Goal: Find specific page/section: Find specific page/section

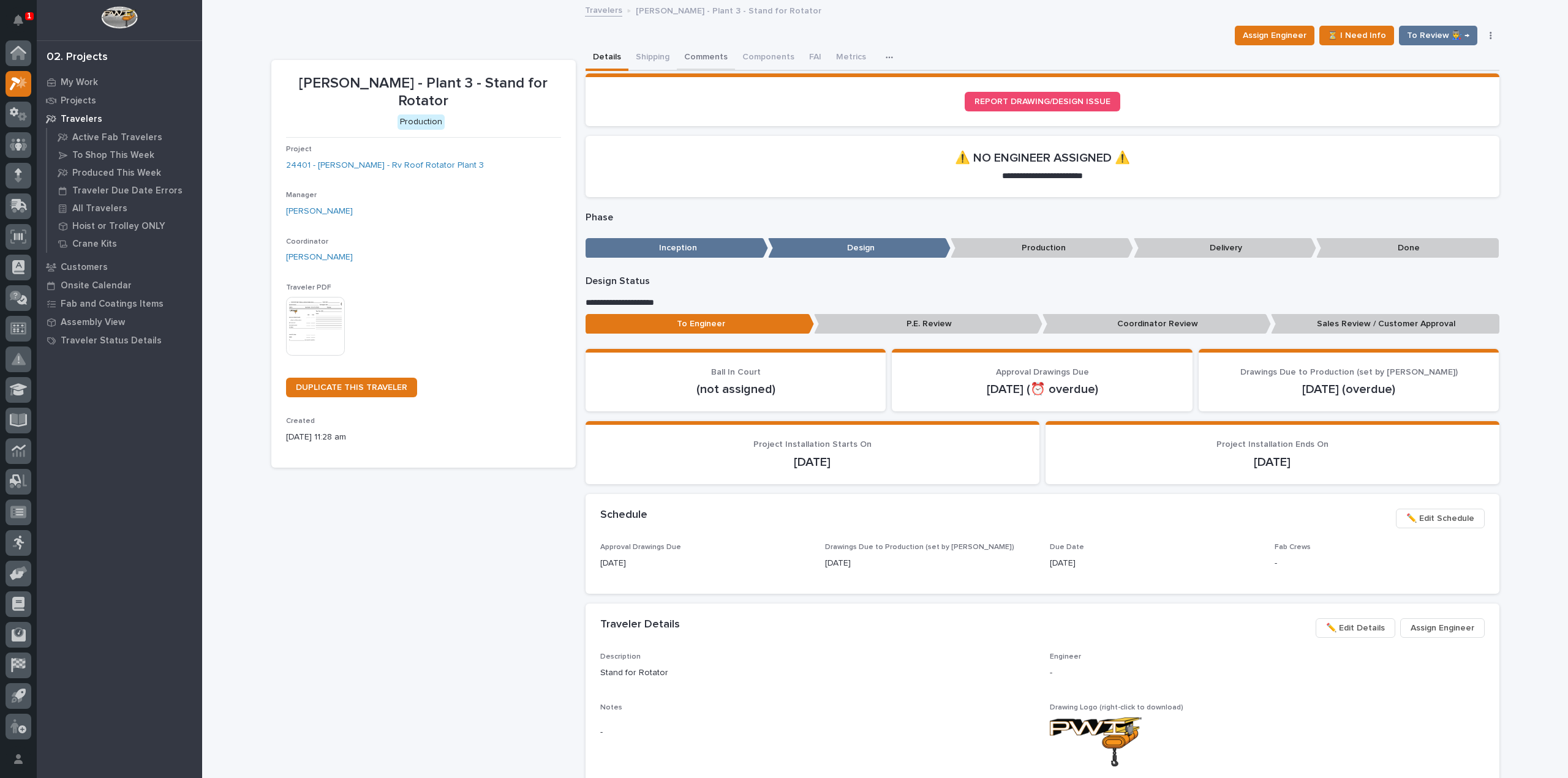
click at [713, 59] on button "Comments" at bounding box center [706, 58] width 58 height 26
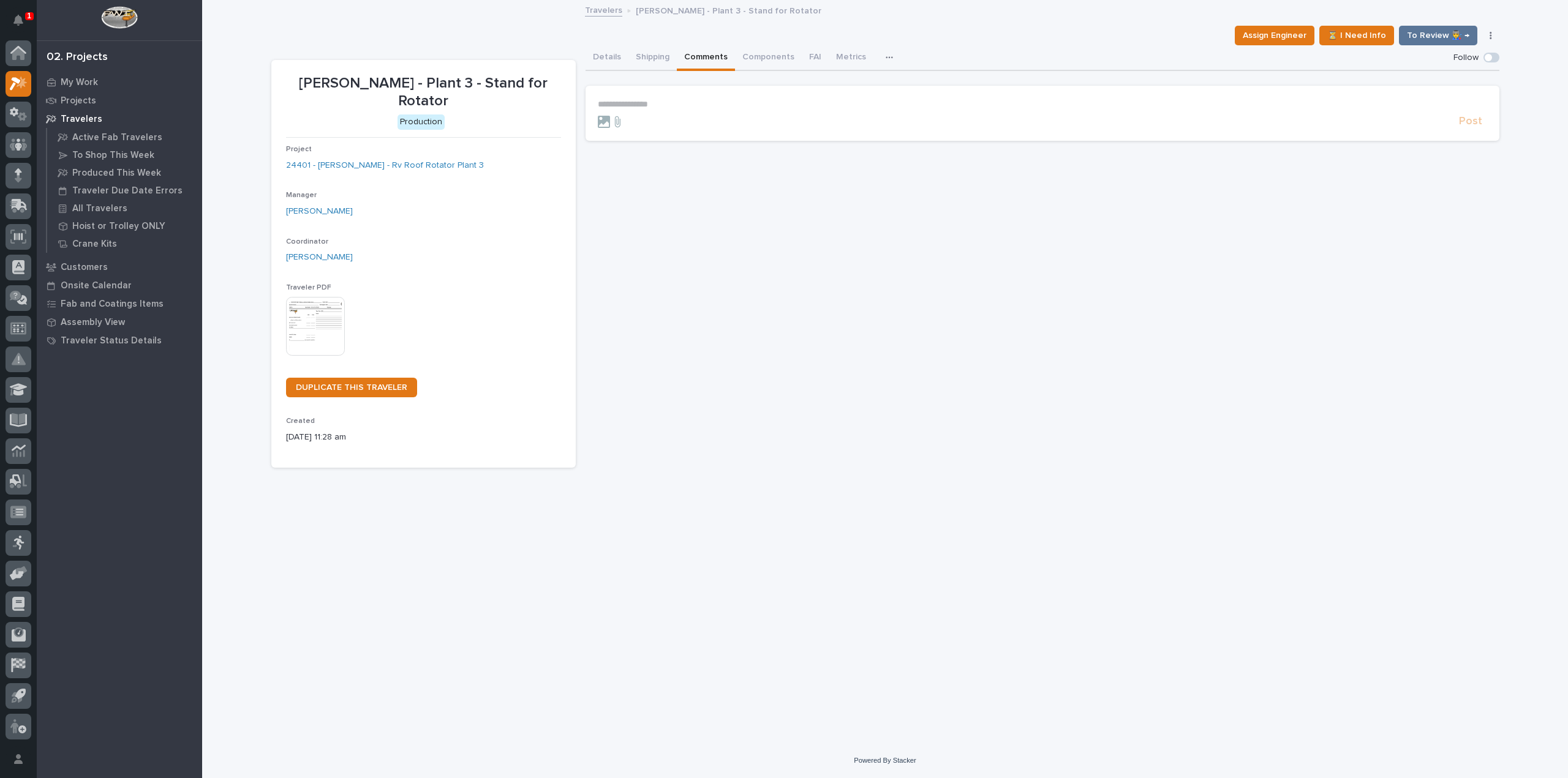
click at [643, 101] on p "**********" at bounding box center [1042, 104] width 889 height 10
click at [639, 160] on span "[PERSON_NAME]" at bounding box center [636, 159] width 69 height 9
click at [673, 107] on p "**********" at bounding box center [1042, 105] width 889 height 12
drag, startPoint x: 870, startPoint y: 108, endPoint x: 889, endPoint y: 101, distance: 20.2
click at [887, 101] on span "**********" at bounding box center [766, 105] width 240 height 9
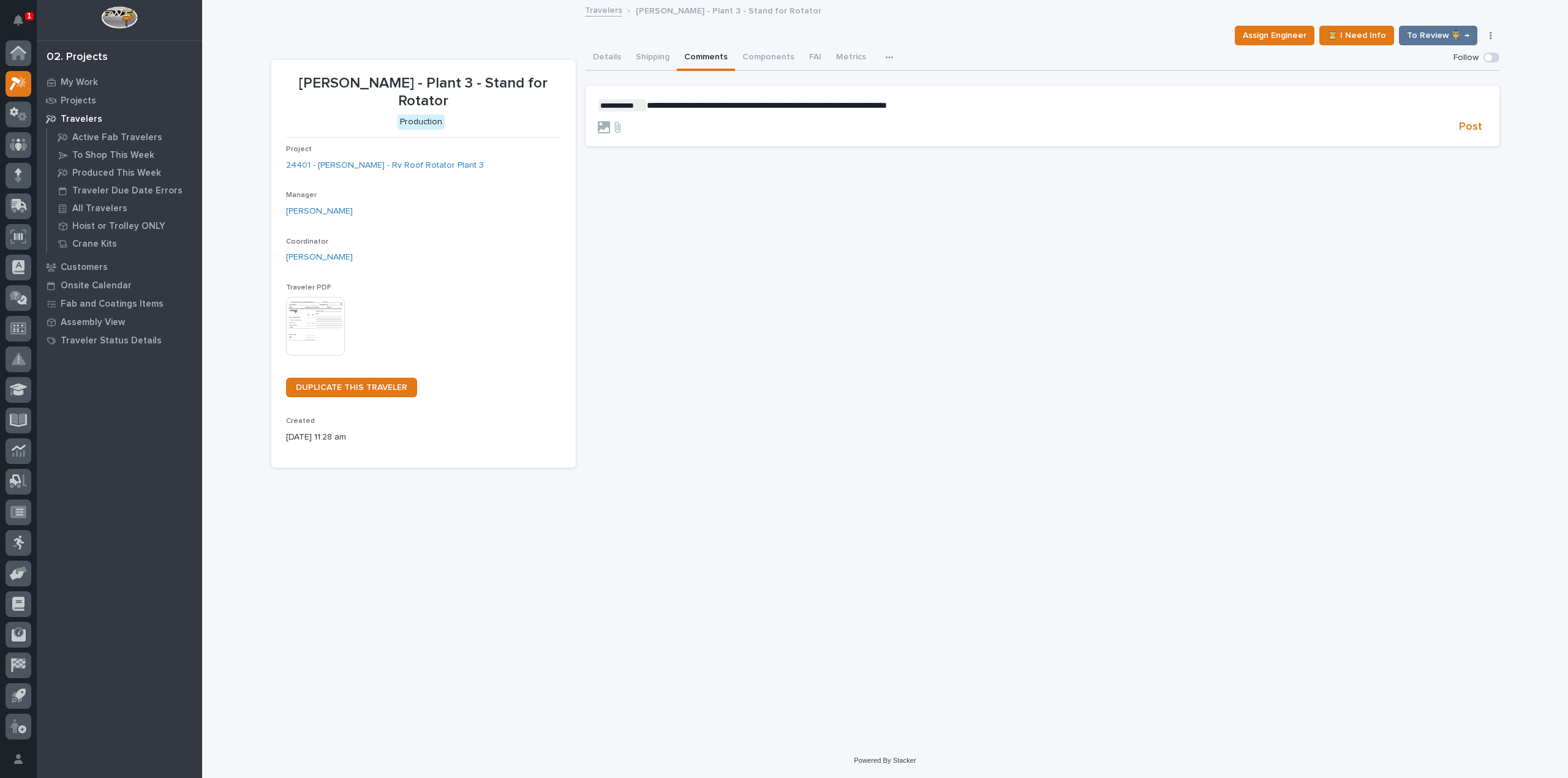
click at [942, 105] on p "**********" at bounding box center [1042, 105] width 889 height 12
click at [767, 107] on span "**********" at bounding box center [766, 105] width 240 height 9
click at [779, 107] on span "**********" at bounding box center [766, 105] width 240 height 9
click at [921, 111] on p "**********" at bounding box center [1042, 105] width 889 height 12
drag, startPoint x: 953, startPoint y: 107, endPoint x: 971, endPoint y: 109, distance: 18.1
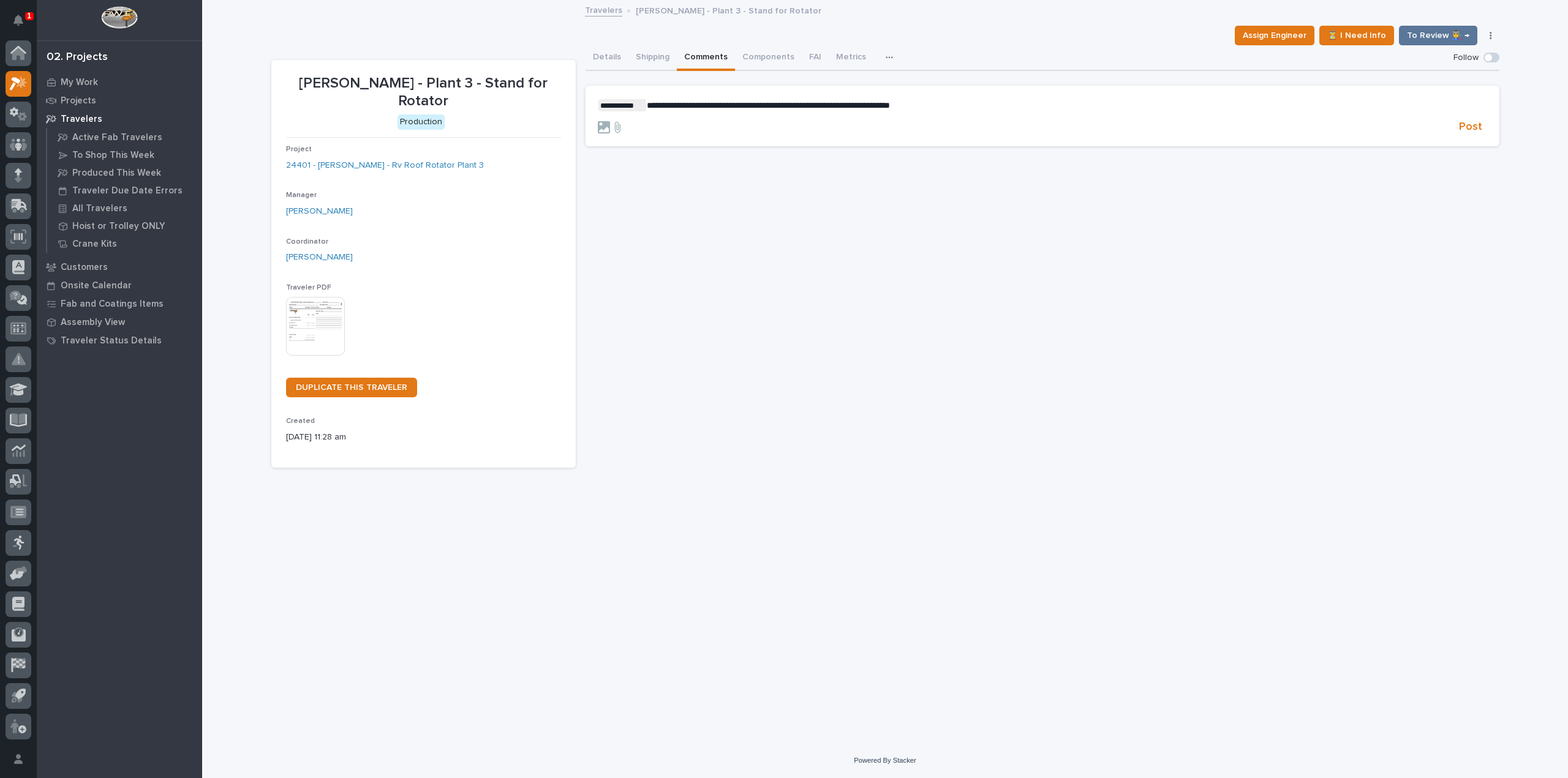
click at [954, 107] on p "**********" at bounding box center [1042, 105] width 889 height 12
click at [1471, 126] on span "Post" at bounding box center [1470, 127] width 23 height 14
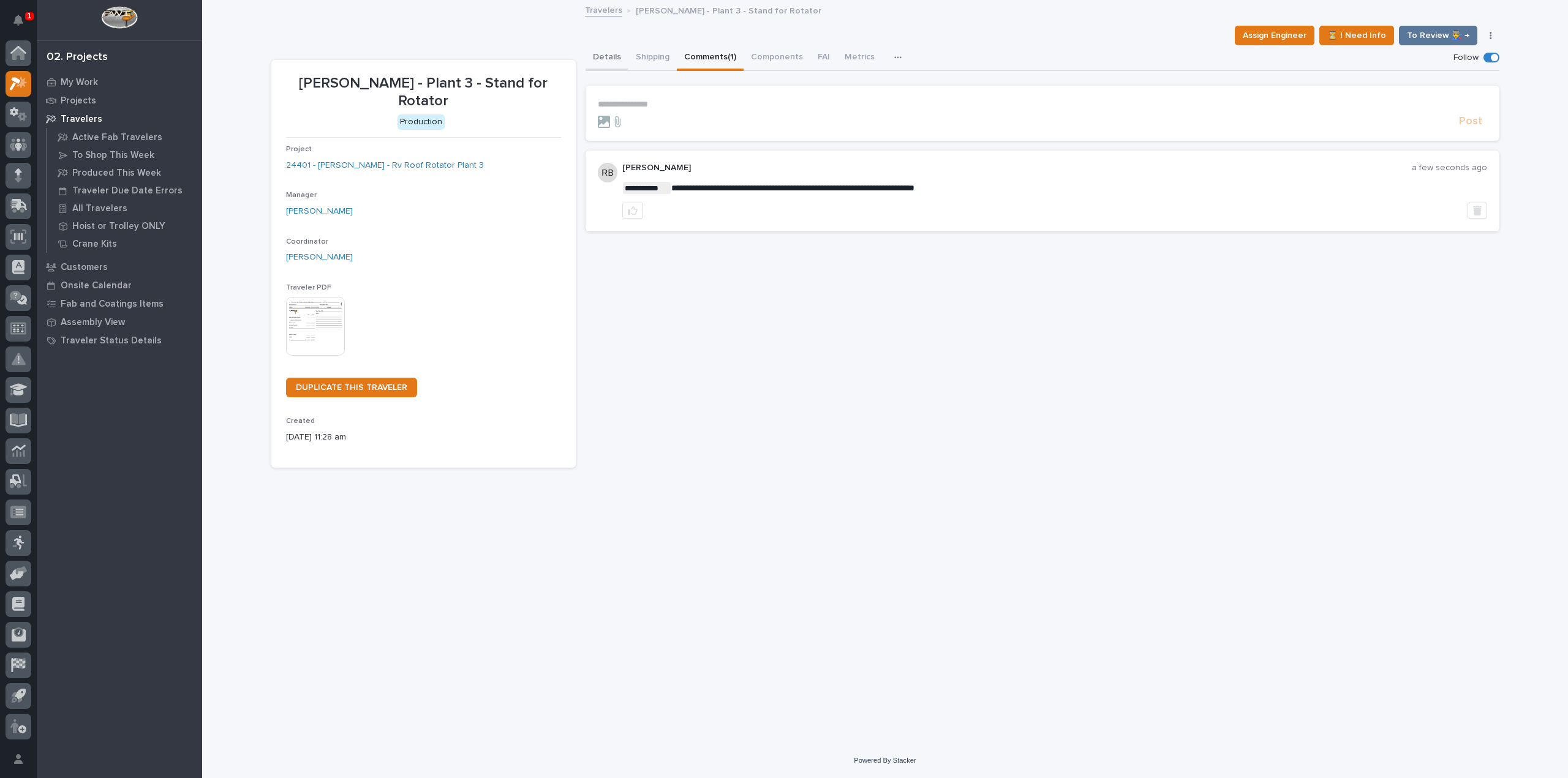
click at [613, 56] on button "Details" at bounding box center [607, 58] width 43 height 26
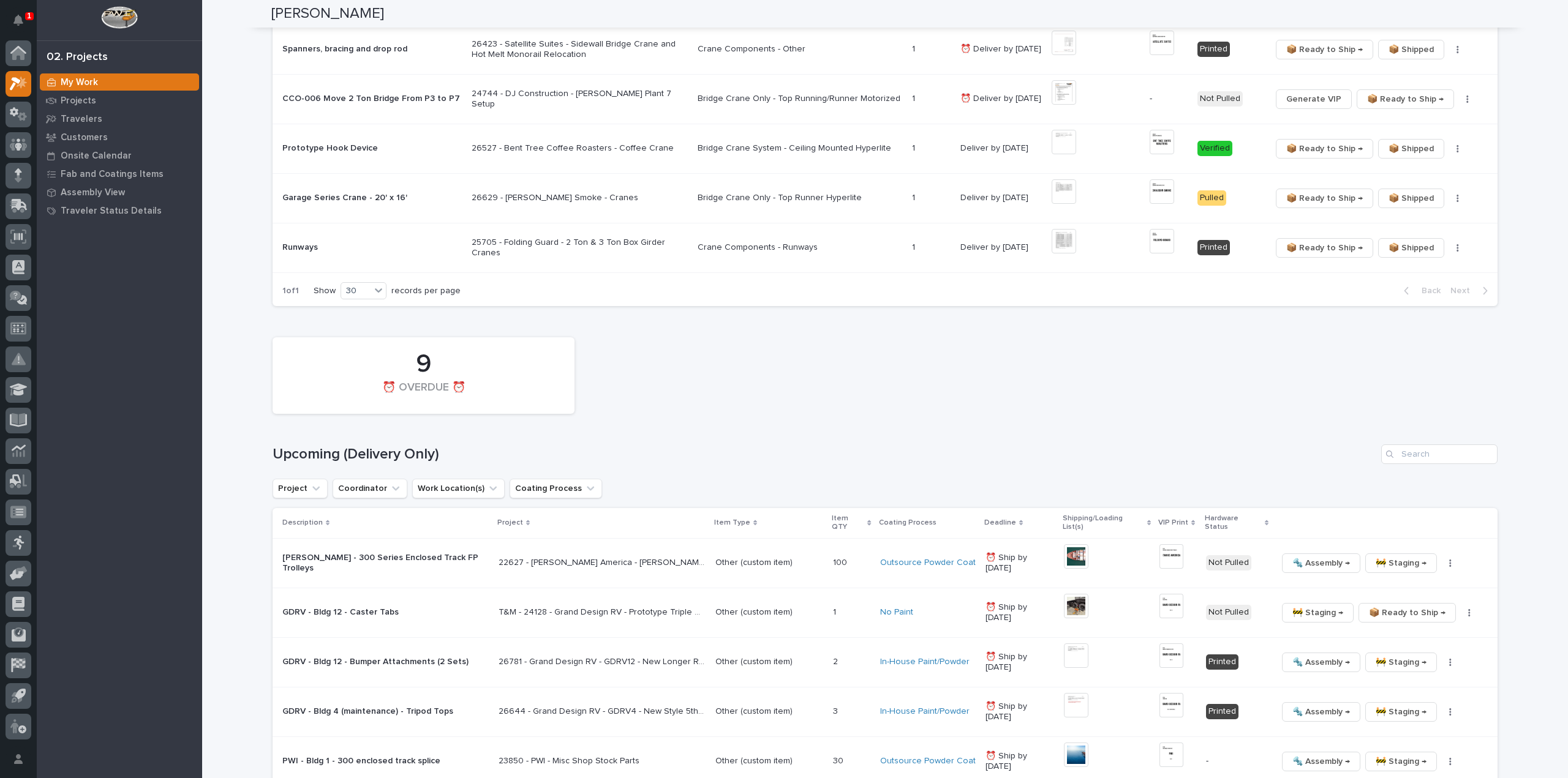
scroll to position [979, 0]
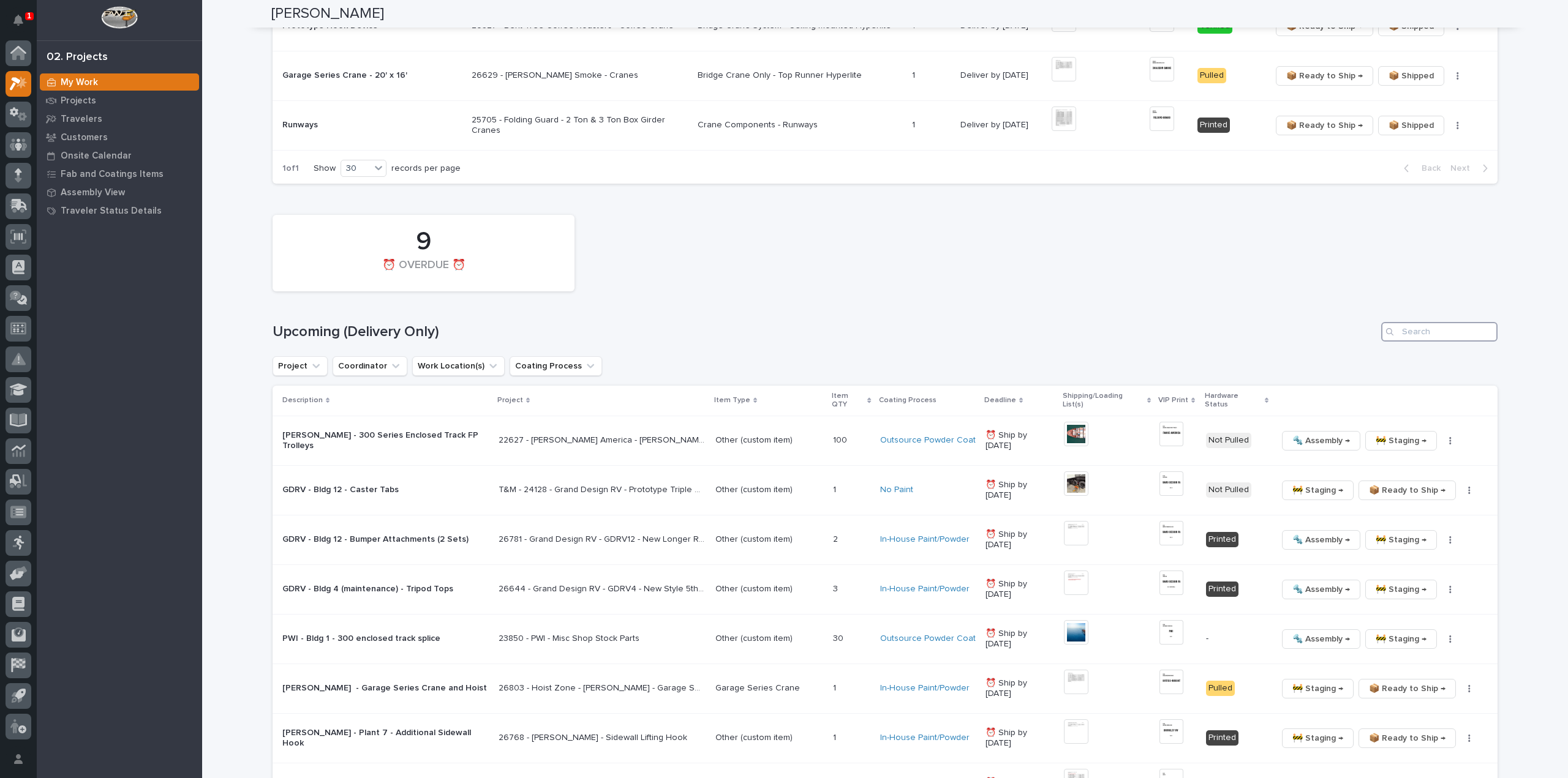
click at [1407, 333] on input "Search" at bounding box center [1438, 331] width 116 height 20
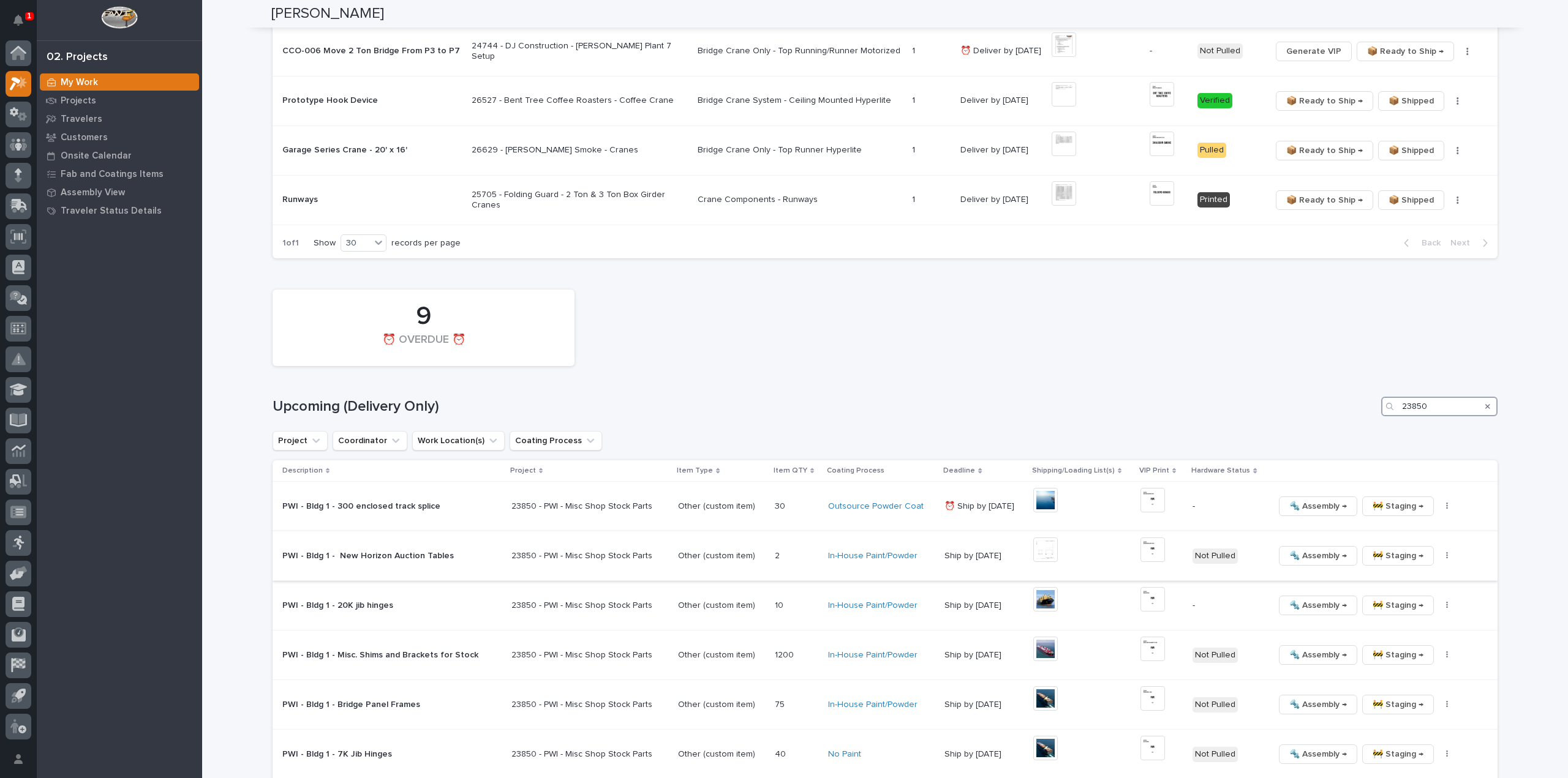
scroll to position [1027, 0]
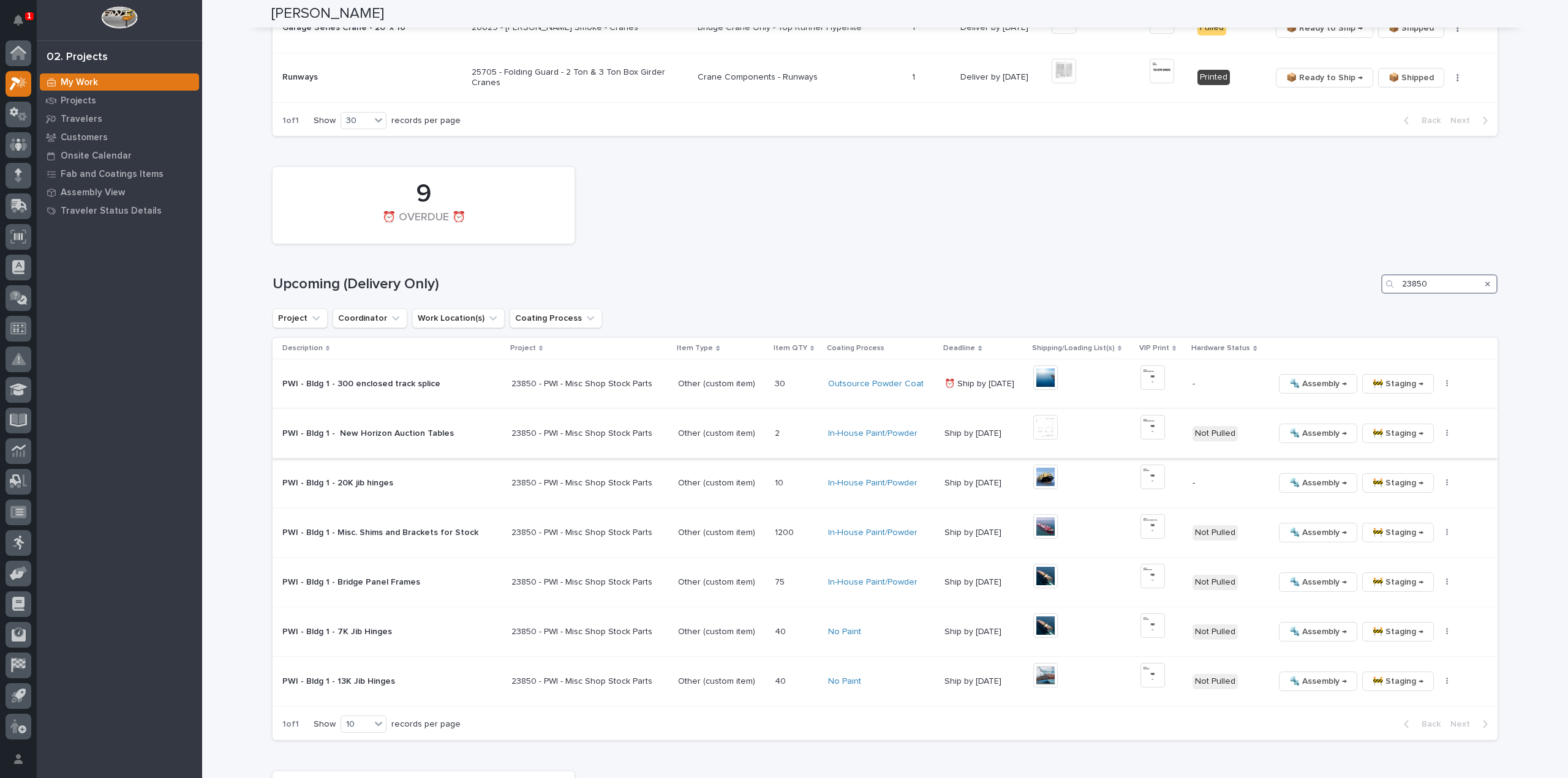
type input "23850"
click at [1033, 424] on img at bounding box center [1045, 427] width 24 height 24
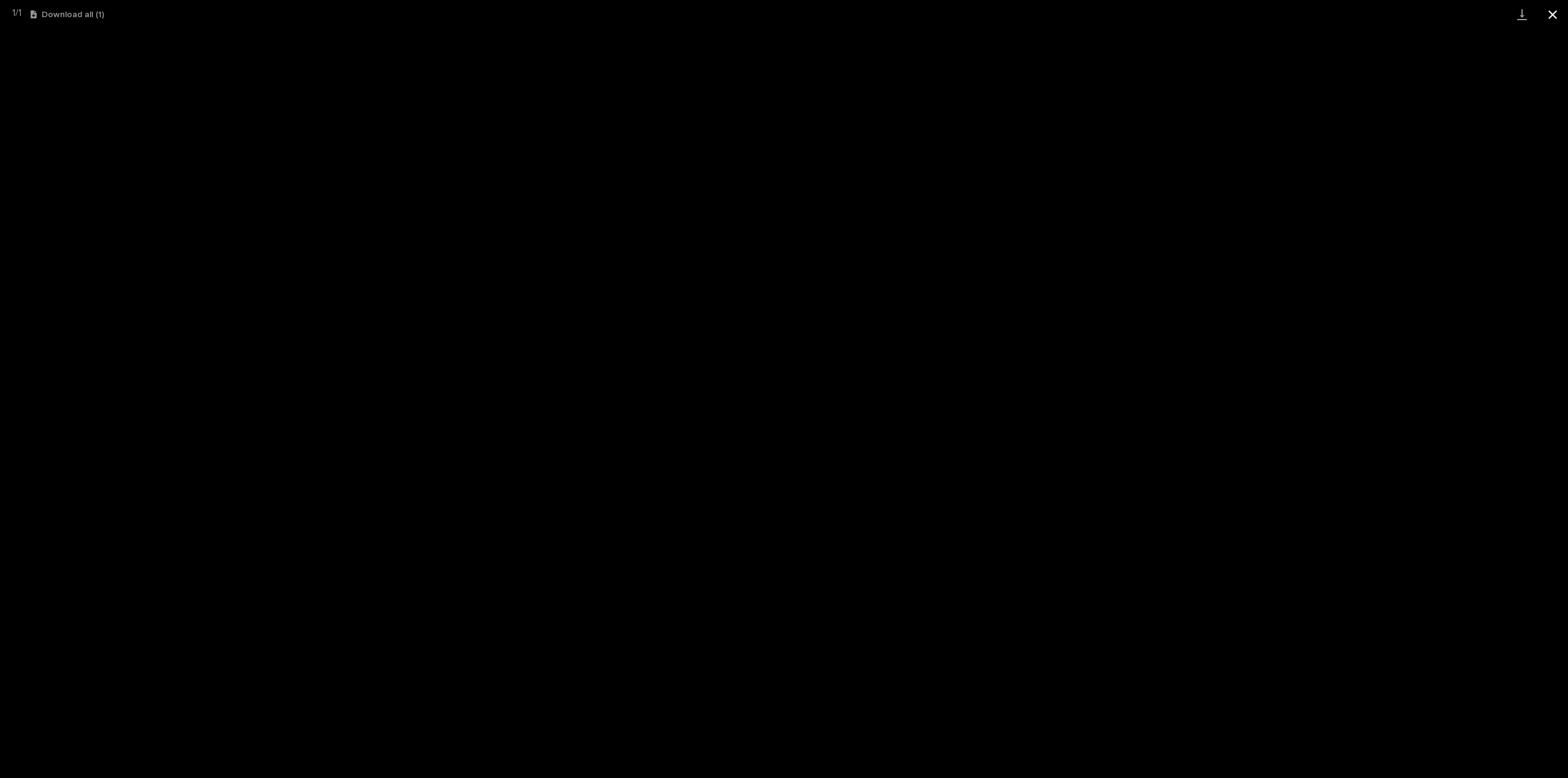
click at [1552, 14] on button "Close gallery" at bounding box center [1553, 14] width 31 height 28
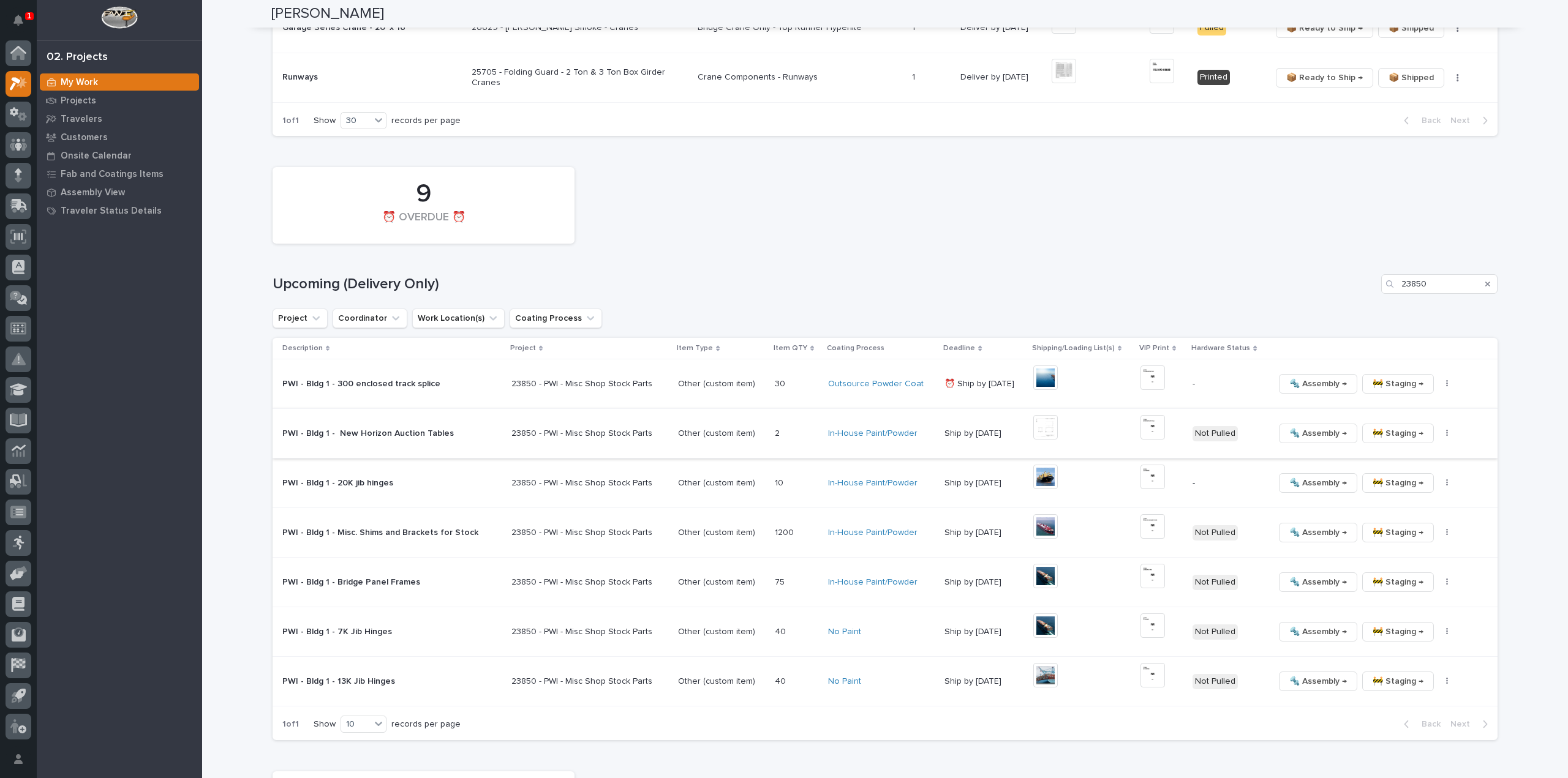
click at [1149, 426] on img at bounding box center [1153, 427] width 24 height 24
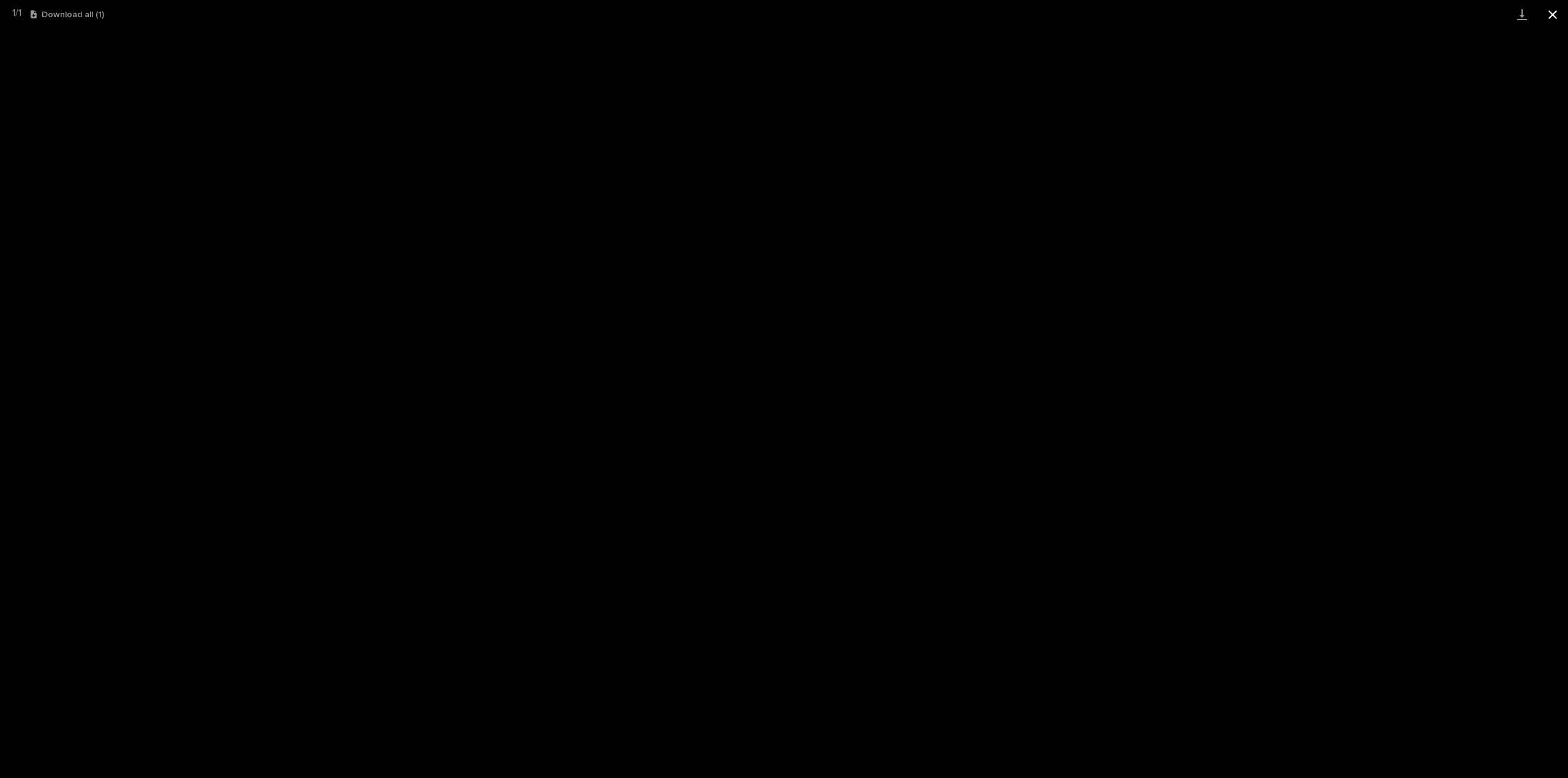
click at [1551, 17] on button "Close gallery" at bounding box center [1553, 14] width 31 height 28
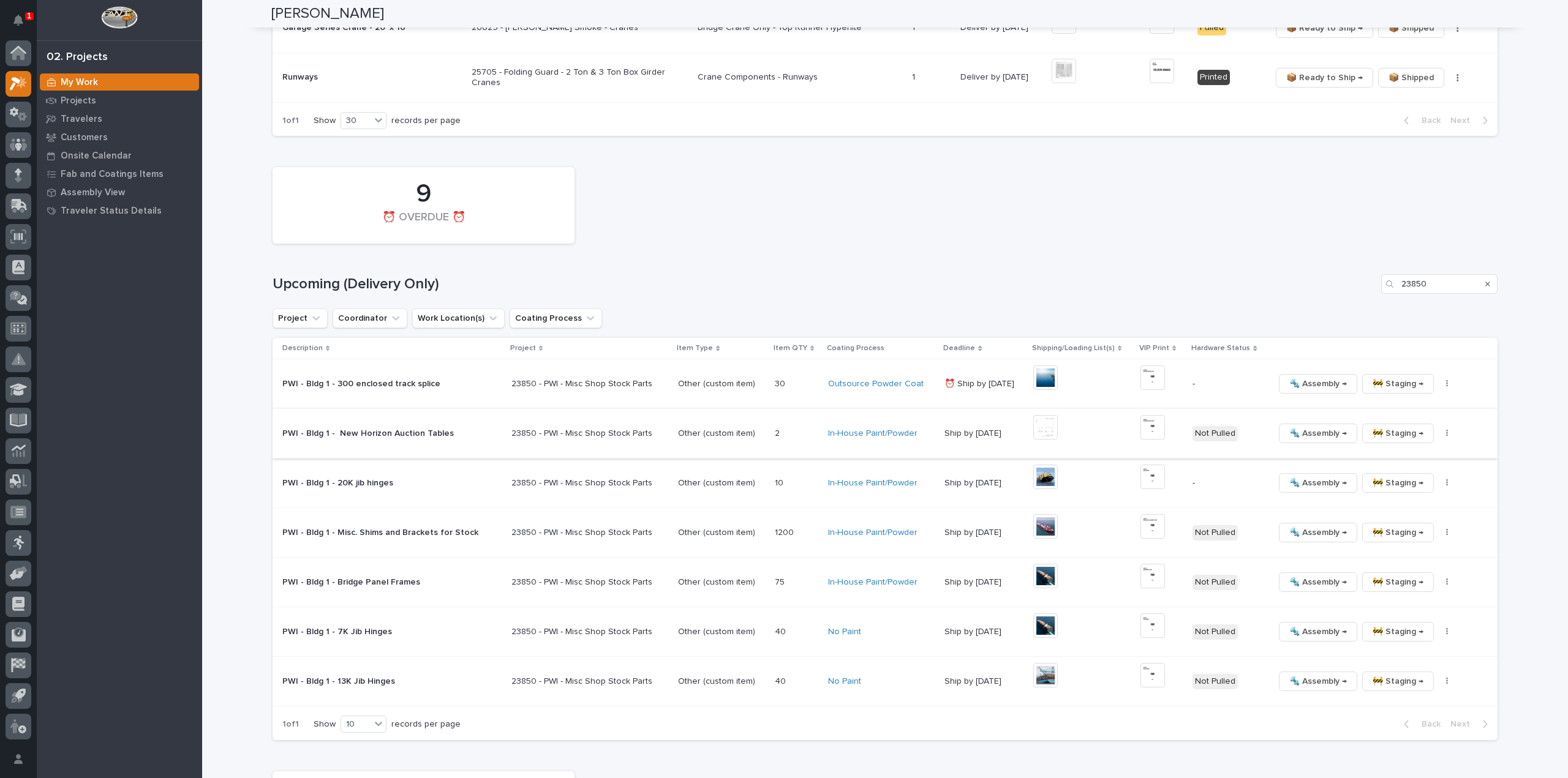
click at [1438, 432] on button "button" at bounding box center [1447, 433] width 17 height 9
click at [1389, 518] on span "🔩 Hardware" at bounding box center [1387, 516] width 52 height 15
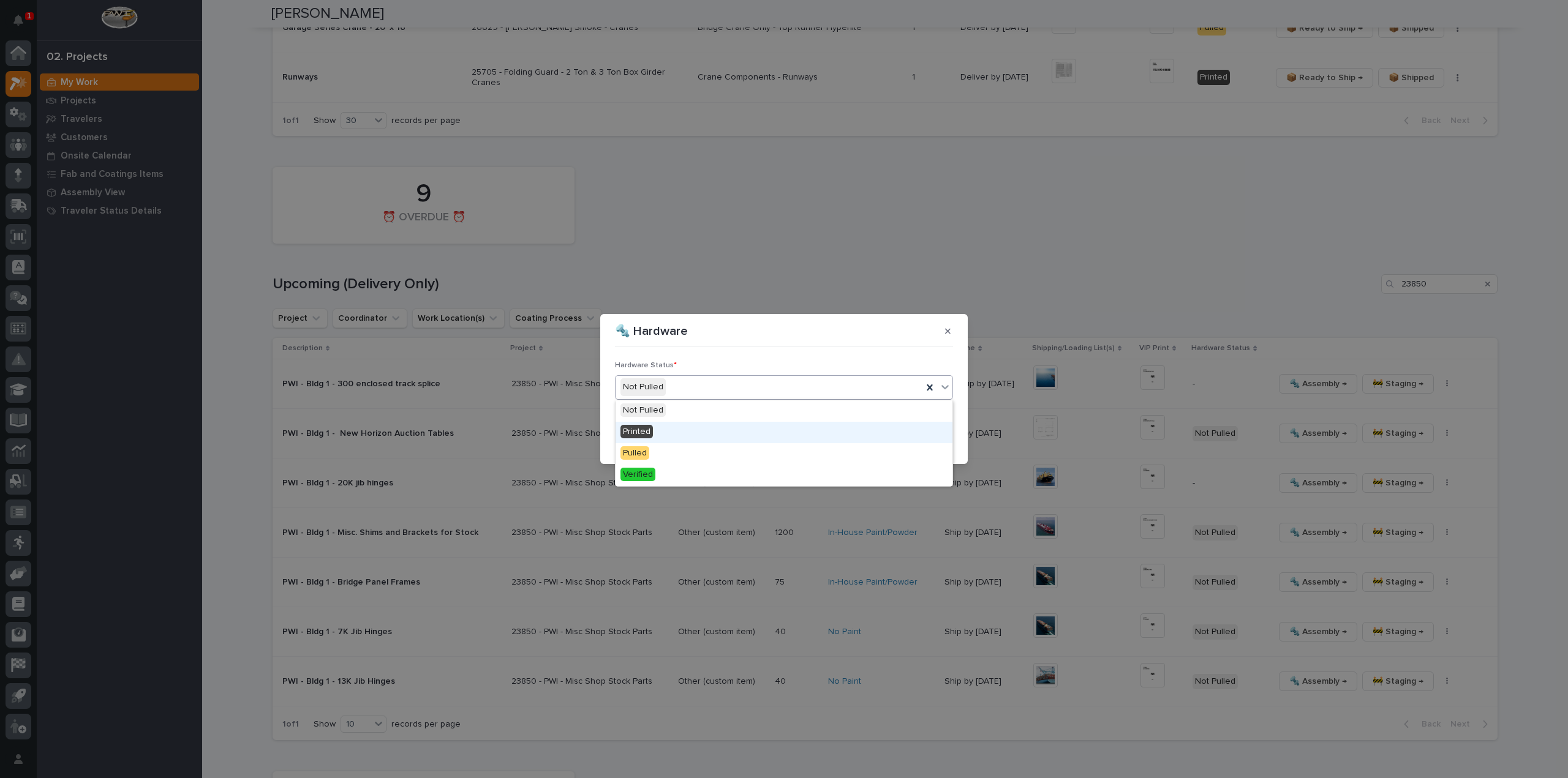
click at [637, 426] on span "Printed" at bounding box center [636, 432] width 33 height 14
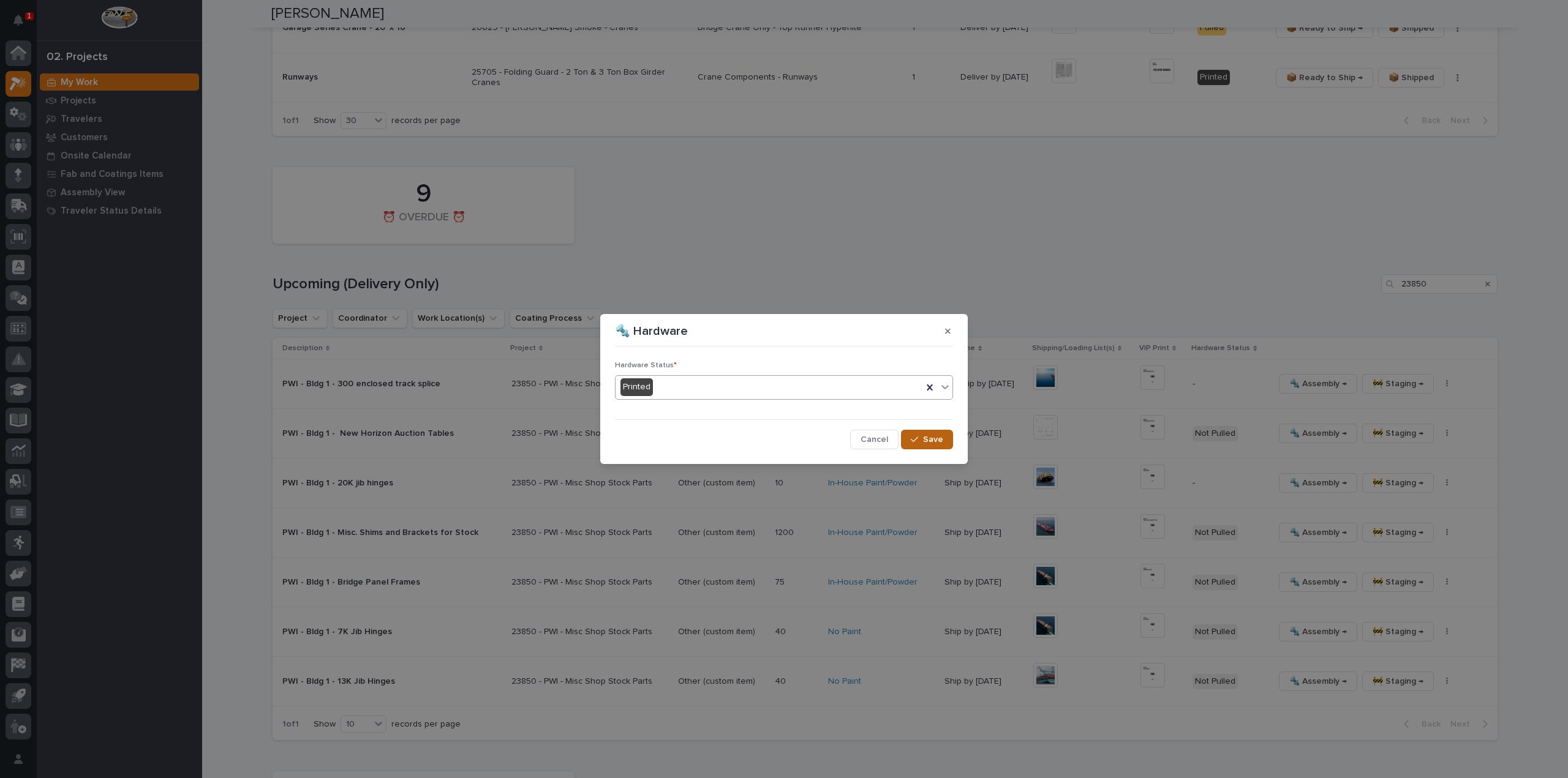
click at [936, 437] on span "Save" at bounding box center [932, 439] width 20 height 11
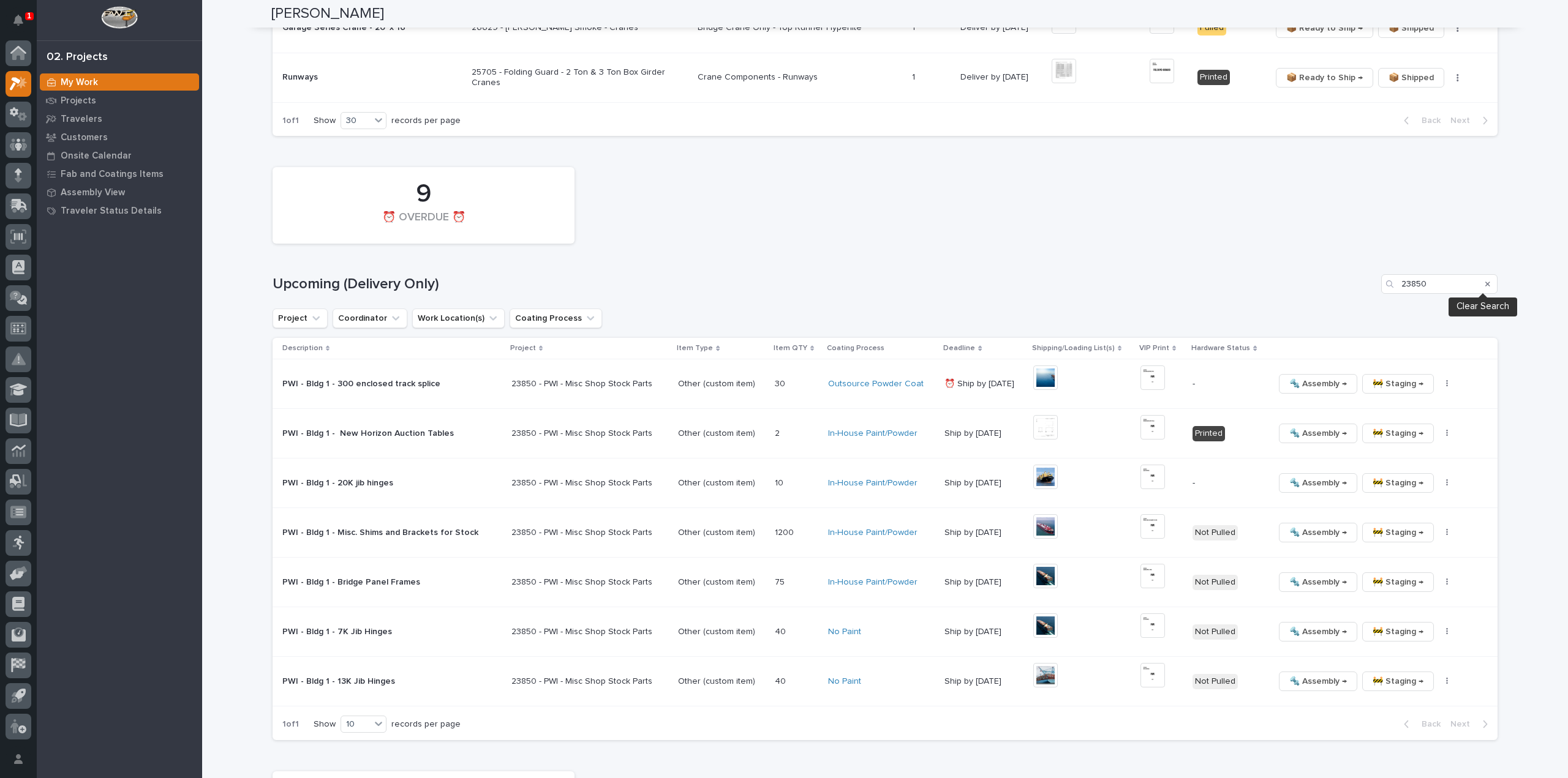
click at [1485, 281] on icon "Search" at bounding box center [1487, 284] width 5 height 8
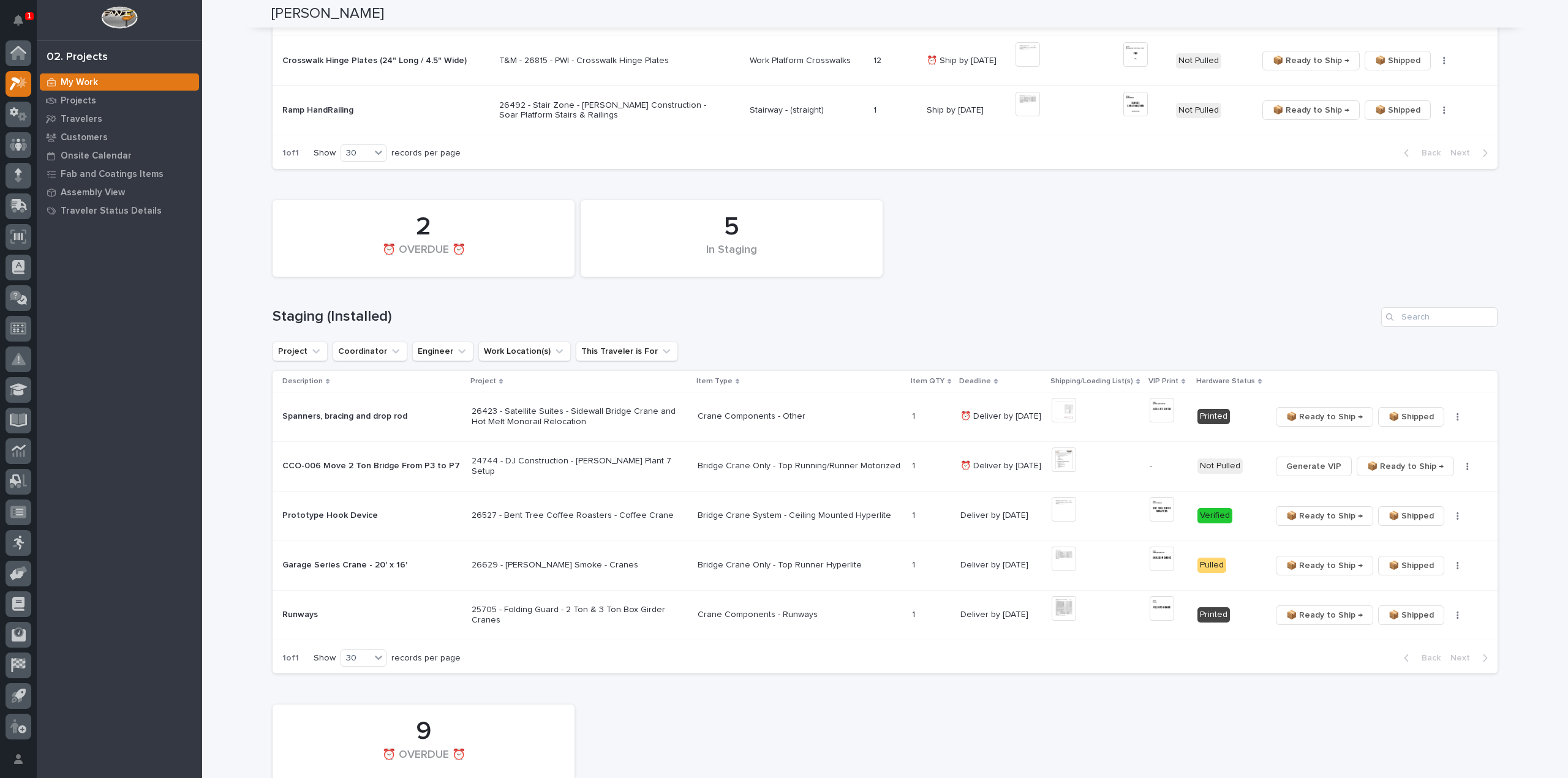
scroll to position [0, 0]
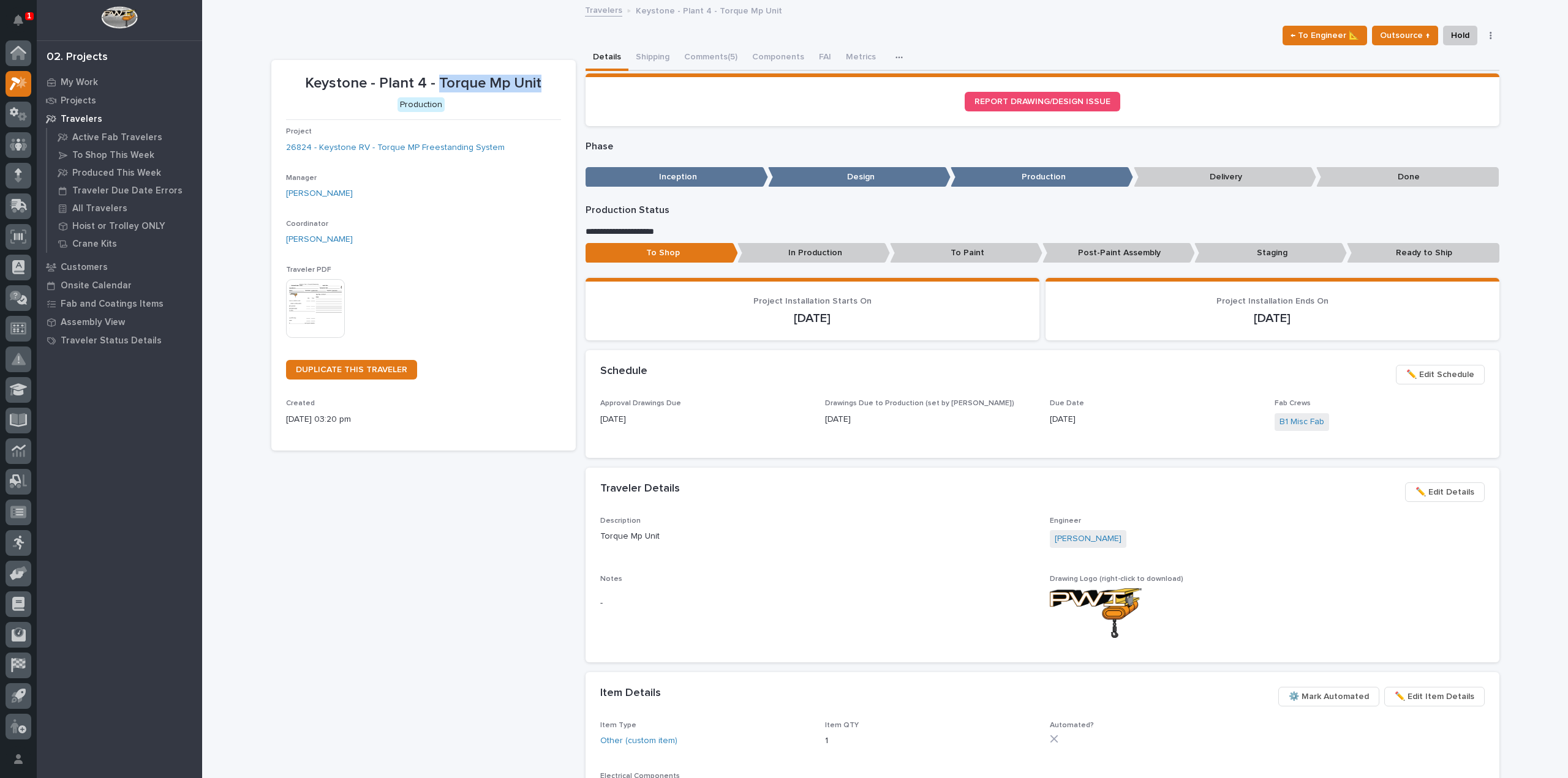
drag, startPoint x: 434, startPoint y: 80, endPoint x: 532, endPoint y: 83, distance: 98.0
click at [532, 83] on p "Keystone - Plant 4 - Torque Mp Unit" at bounding box center [423, 83] width 275 height 18
copy p "Torque Mp Unit"
click at [1540, 120] on div "Loading... Saving… Loading... Saving… Keystone - Plant 4 - Torque Mp Unit ← To …" at bounding box center [885, 585] width 1366 height 1170
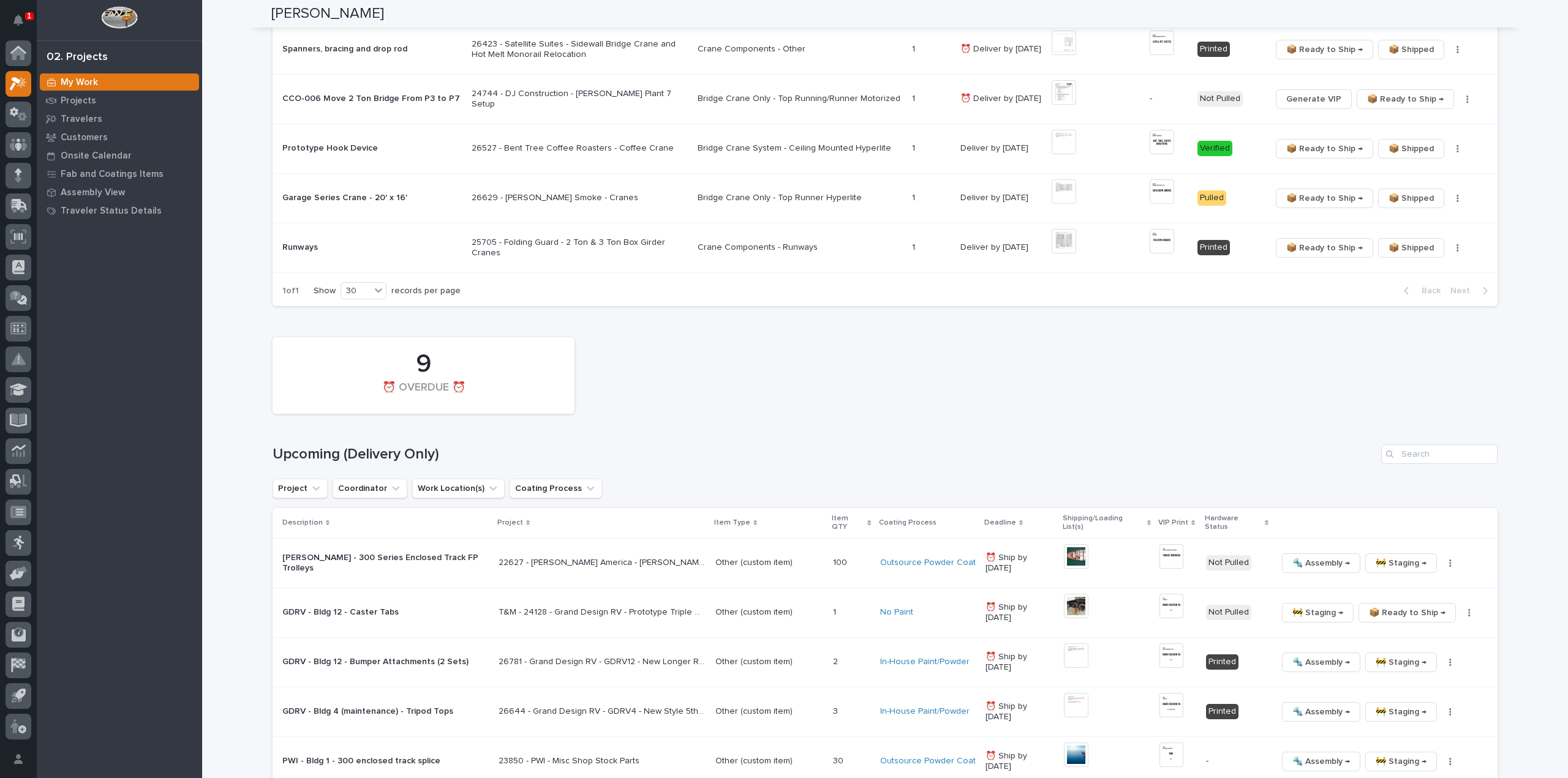
scroll to position [979, 0]
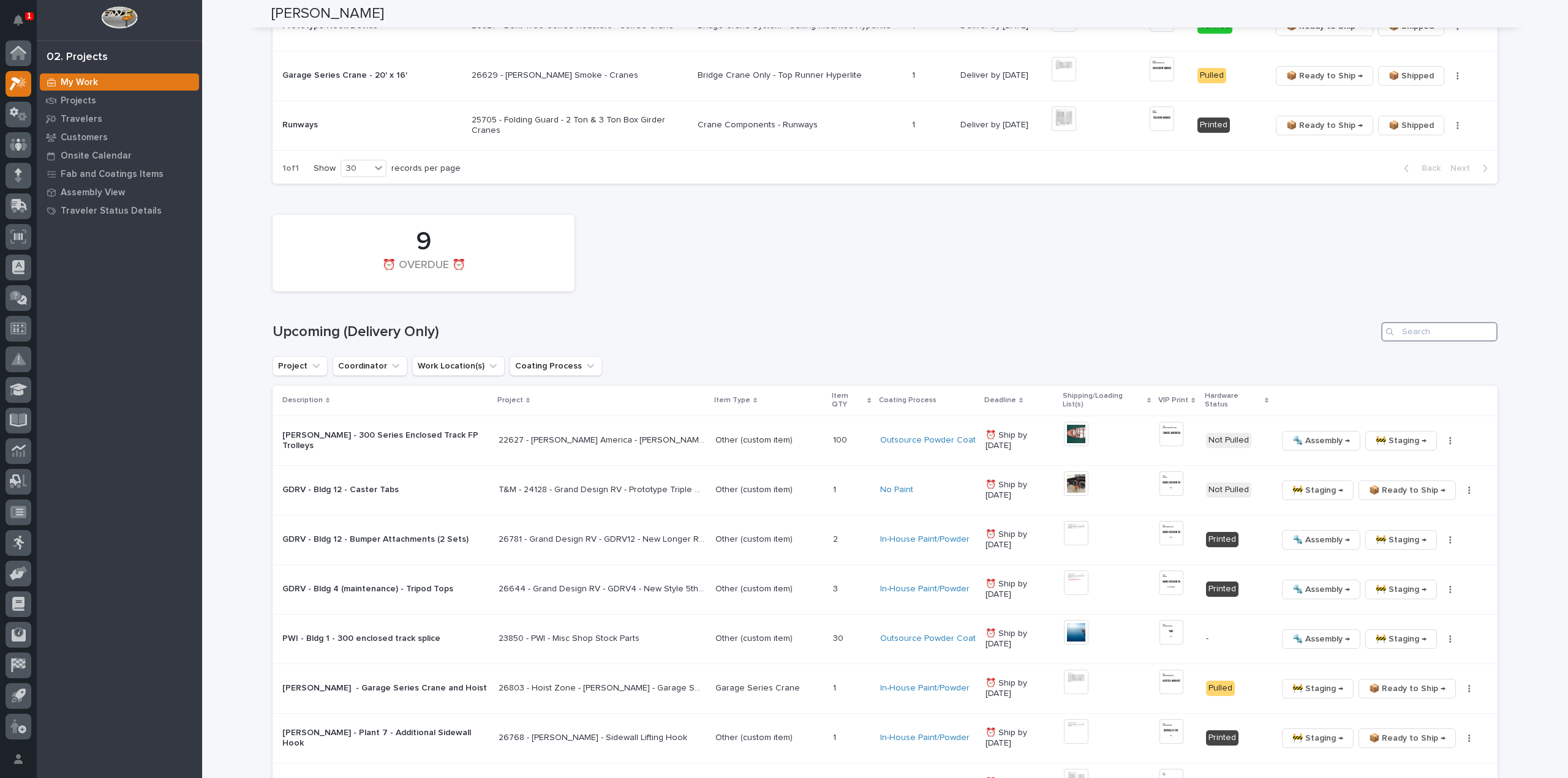
click at [1430, 323] on input "Search" at bounding box center [1438, 331] width 116 height 20
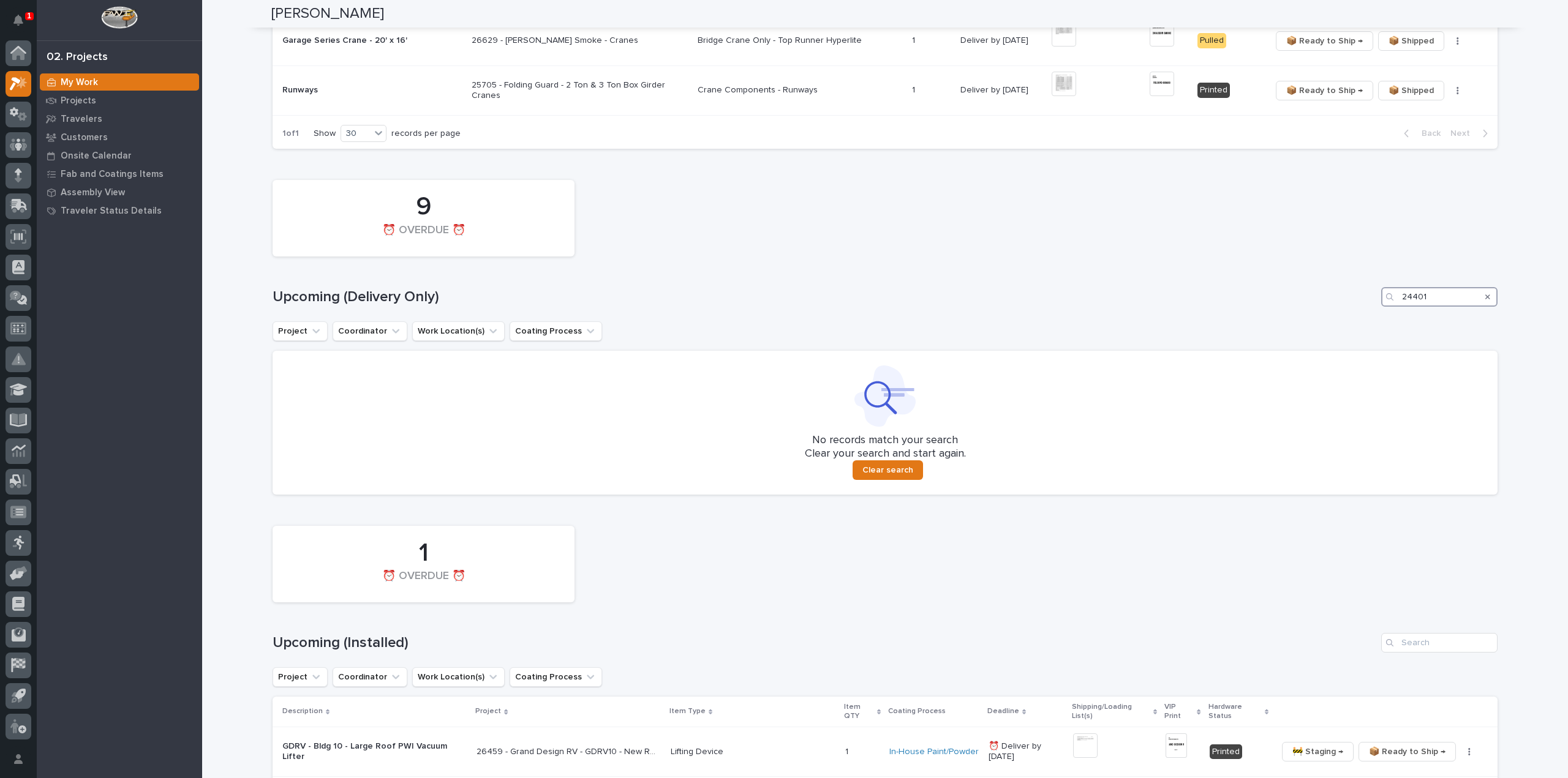
scroll to position [1144, 0]
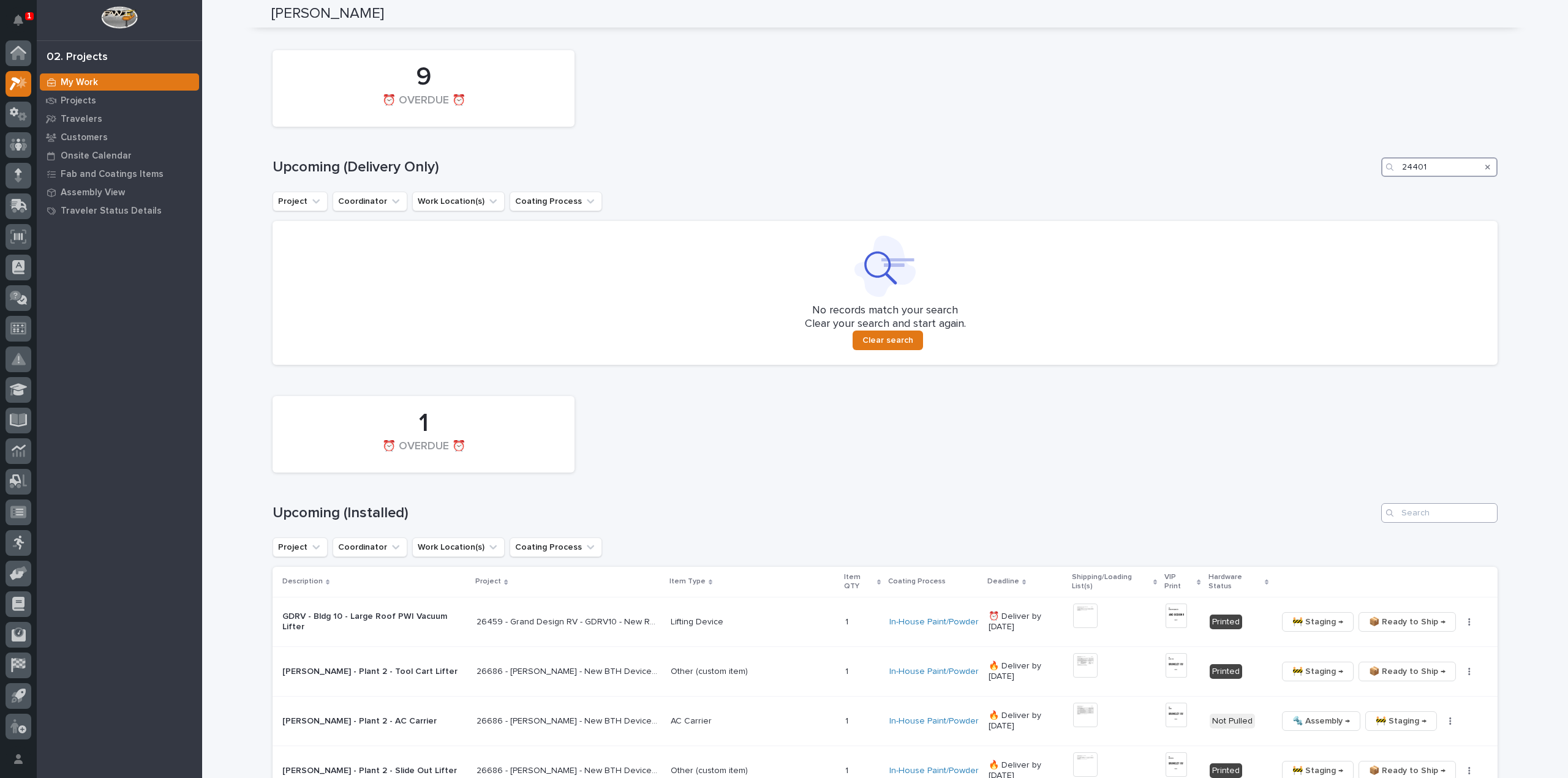
type input "24401"
click at [1435, 505] on input "Search" at bounding box center [1438, 512] width 116 height 20
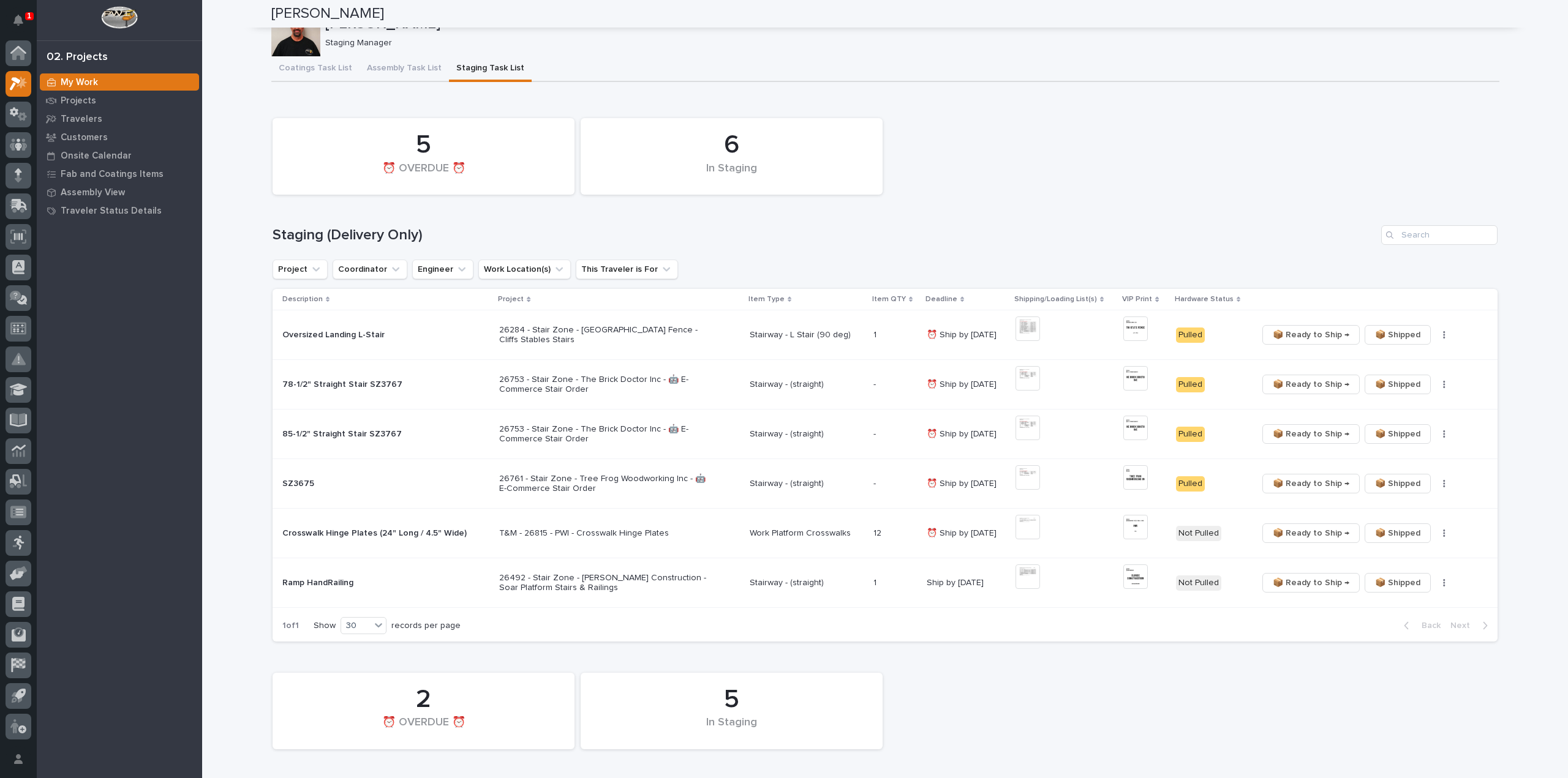
scroll to position [0, 0]
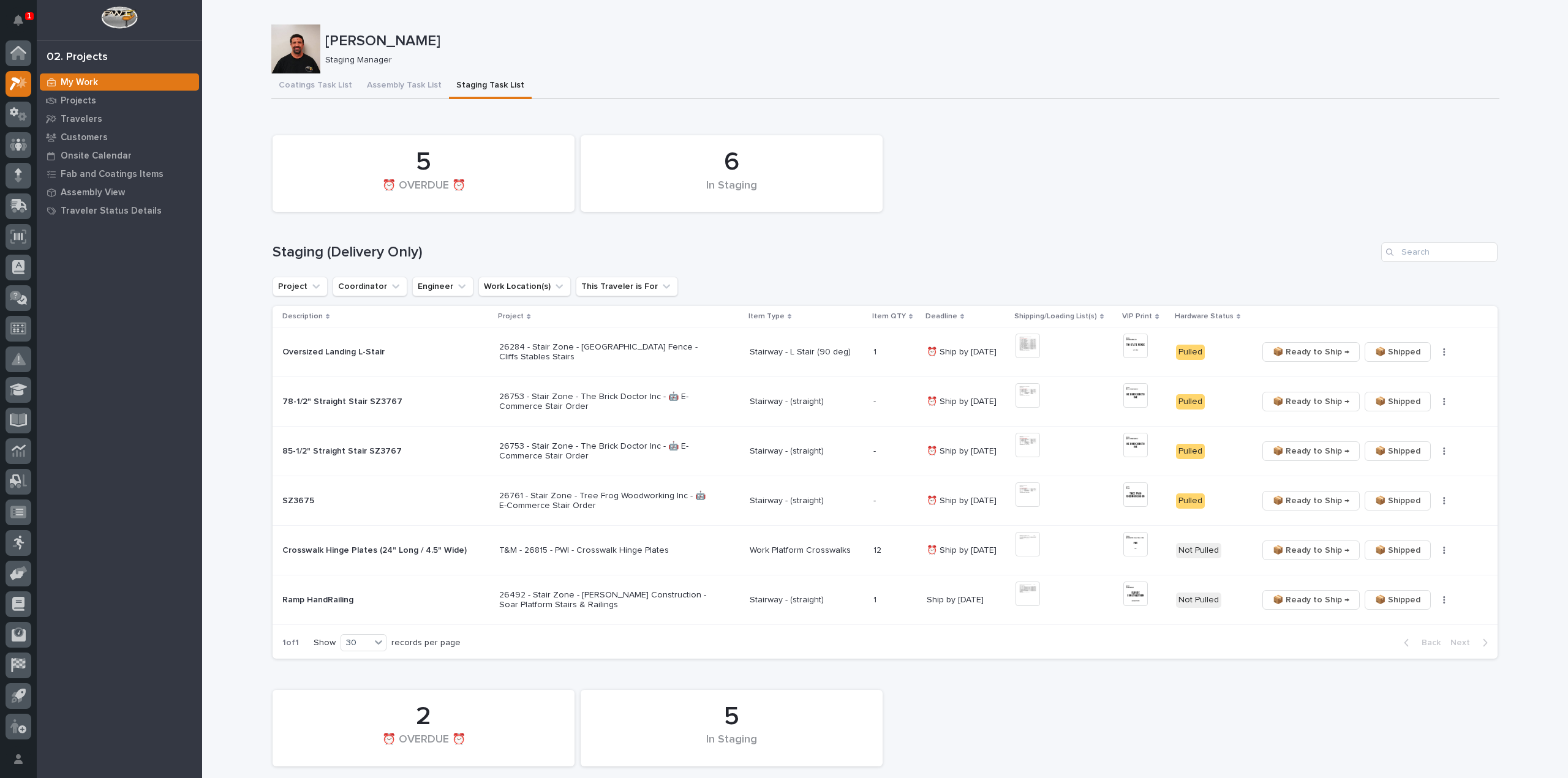
type input "24401"
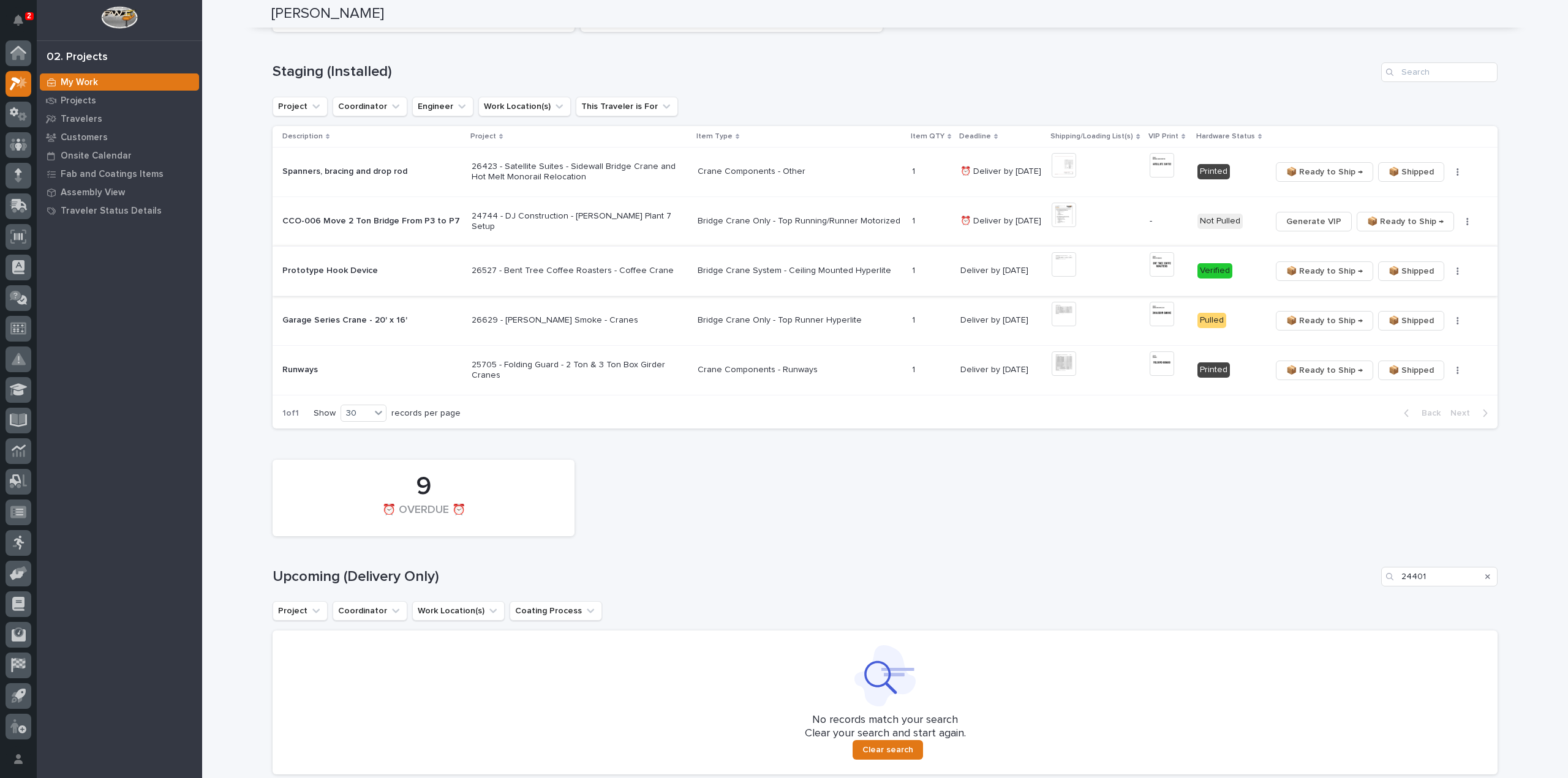
scroll to position [857, 0]
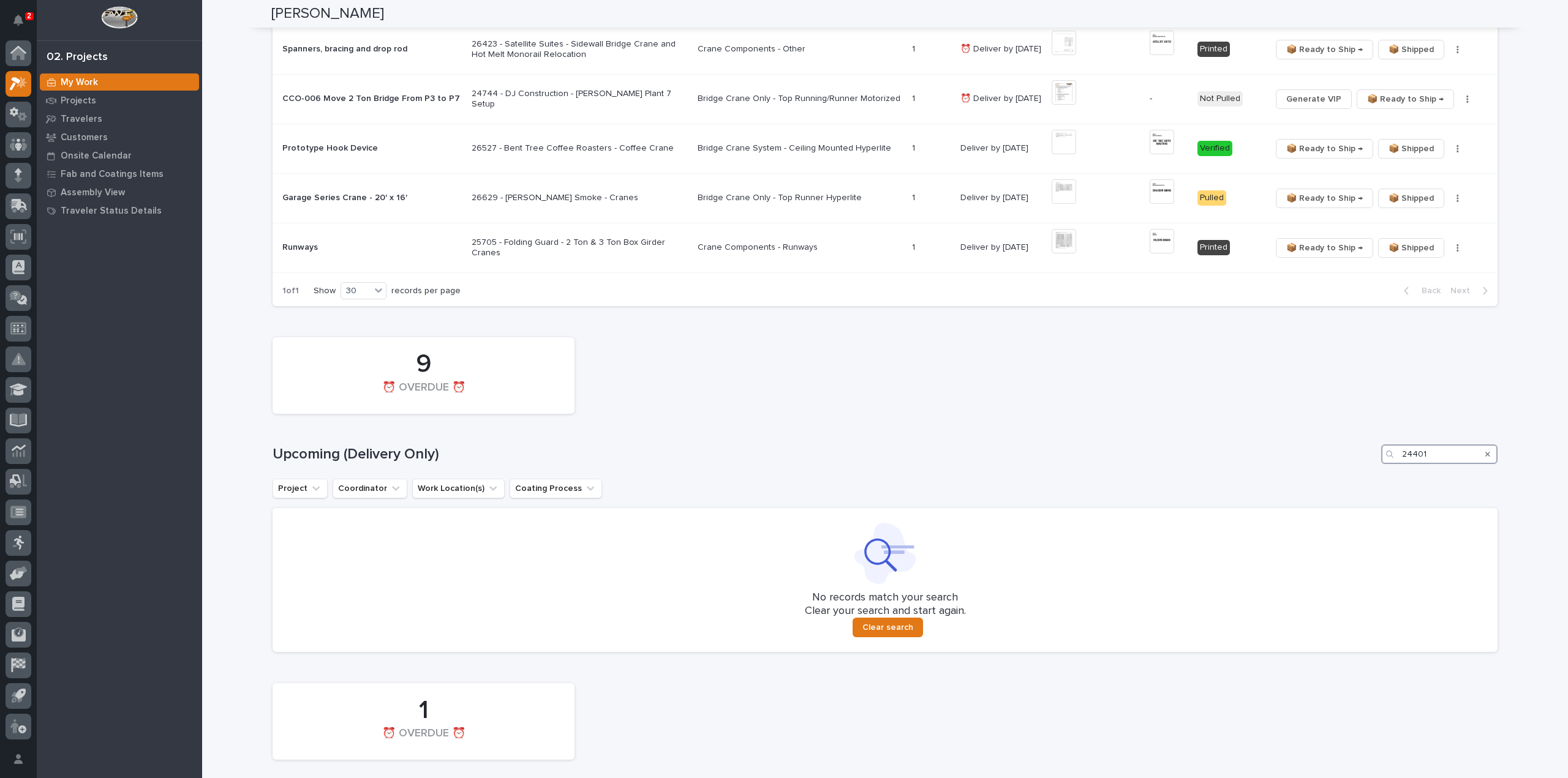
drag, startPoint x: 1356, startPoint y: 456, endPoint x: 1344, endPoint y: 456, distance: 12.0
click at [1344, 456] on div "Upcoming (Delivery Only) 24401" at bounding box center [885, 454] width 1225 height 20
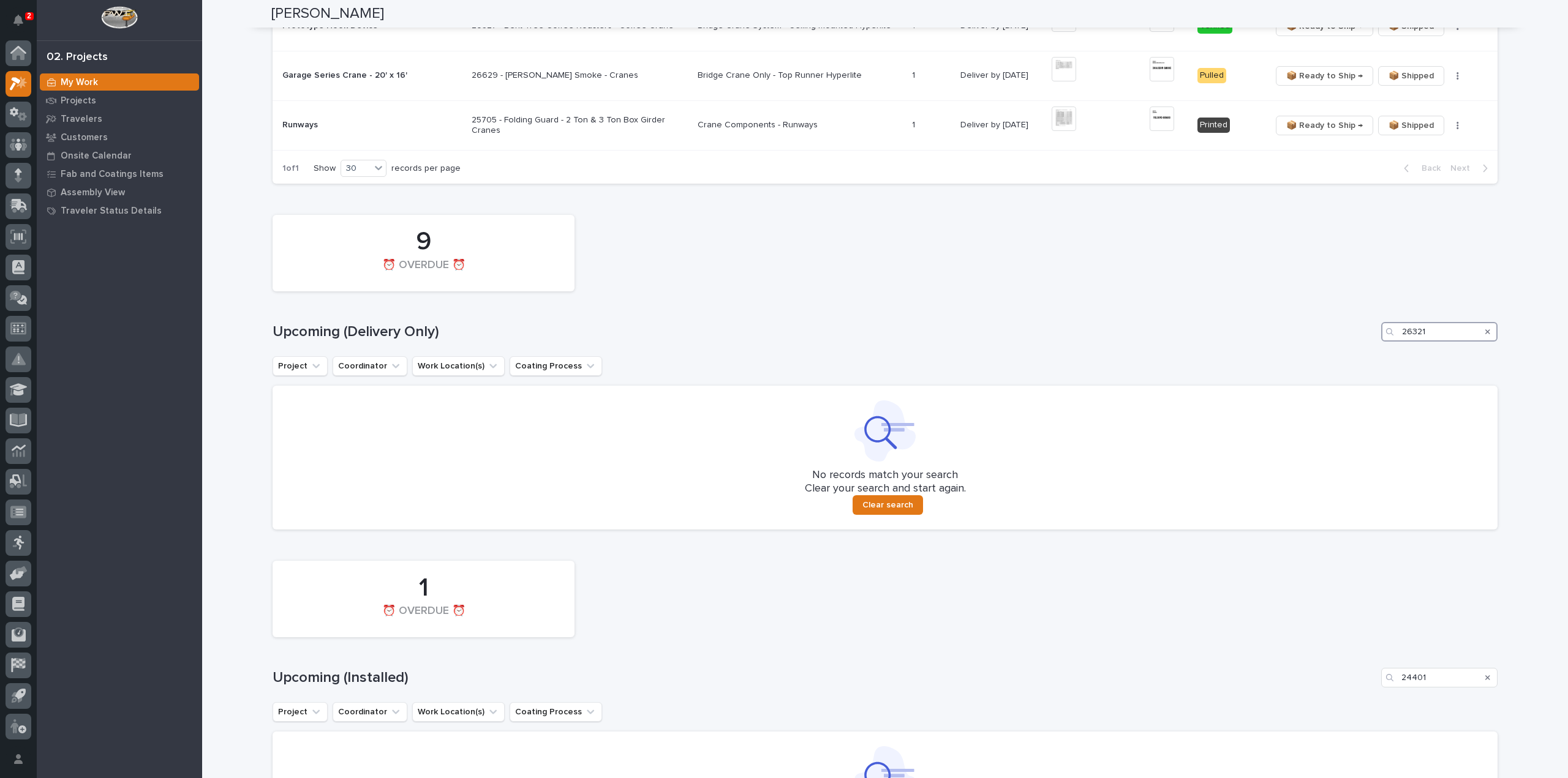
scroll to position [1101, 0]
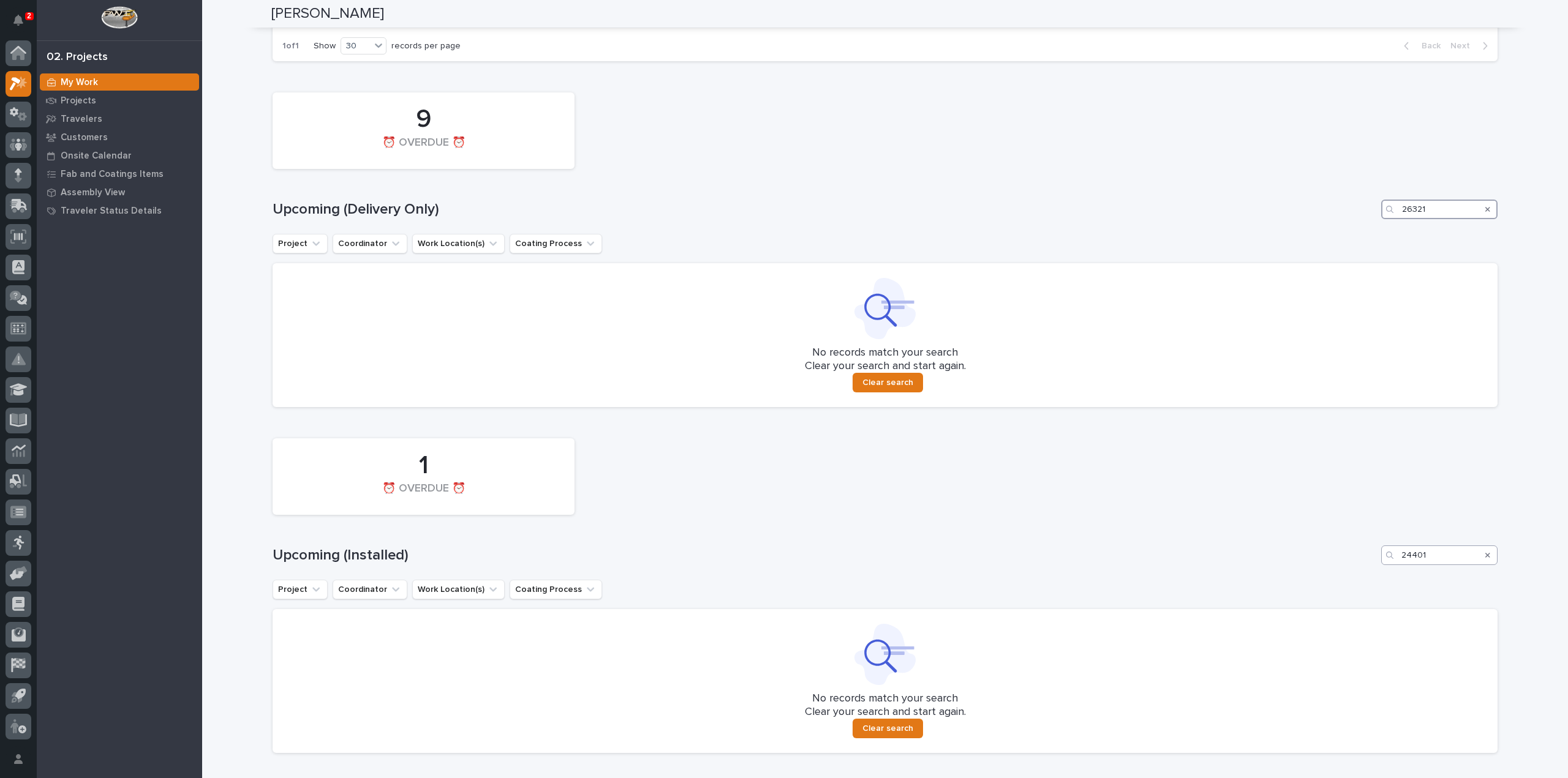
type input "26321"
drag, startPoint x: 1433, startPoint y: 556, endPoint x: 1362, endPoint y: 568, distance: 72.0
click at [1362, 568] on div "1 ⏰ OVERDUE ⏰ Upcoming (Installed) 24401 Project Coordinator Work Location(s) C…" at bounding box center [885, 592] width 1225 height 321
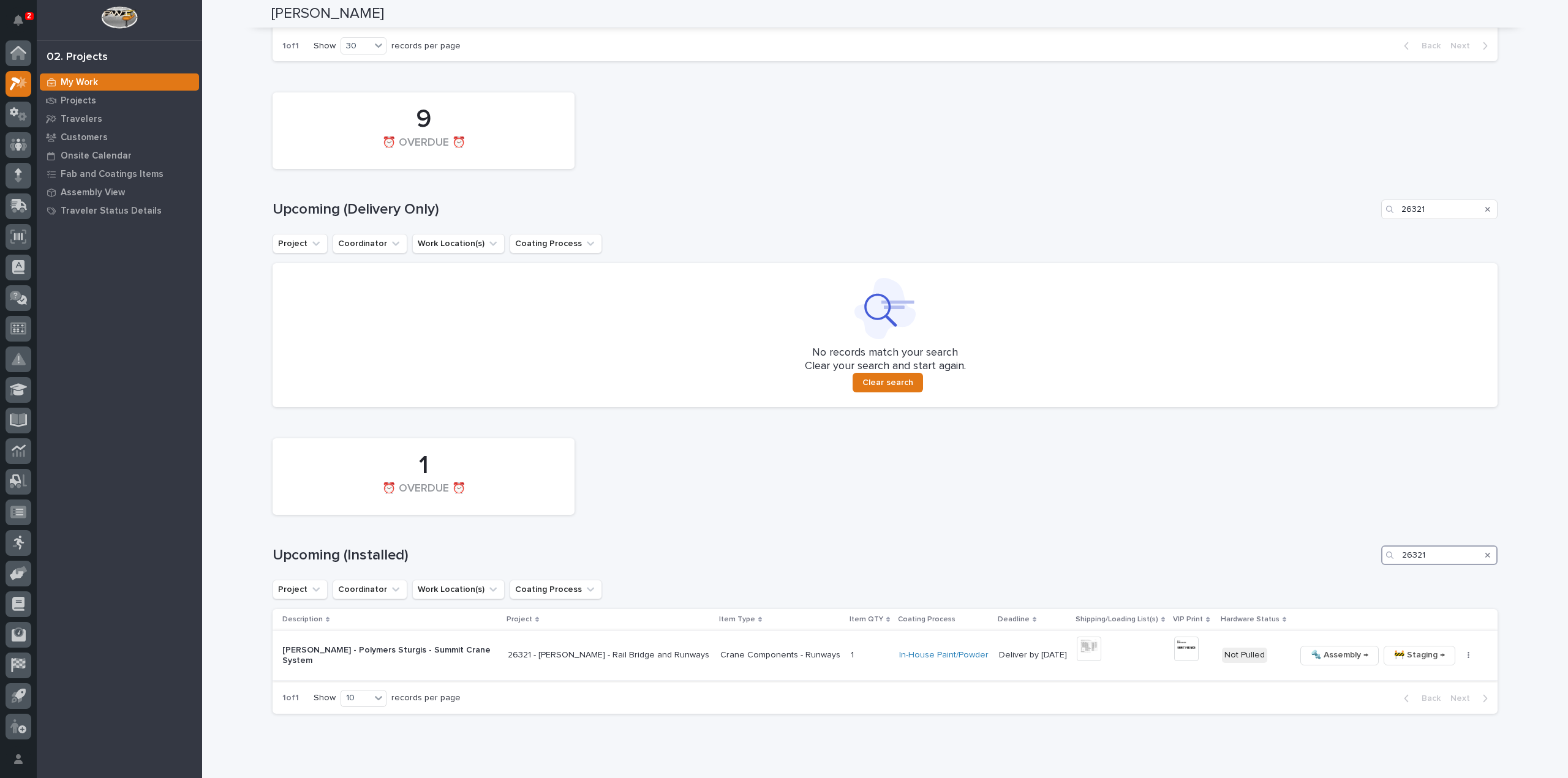
type input "26321"
click at [1077, 649] on img at bounding box center [1089, 648] width 24 height 24
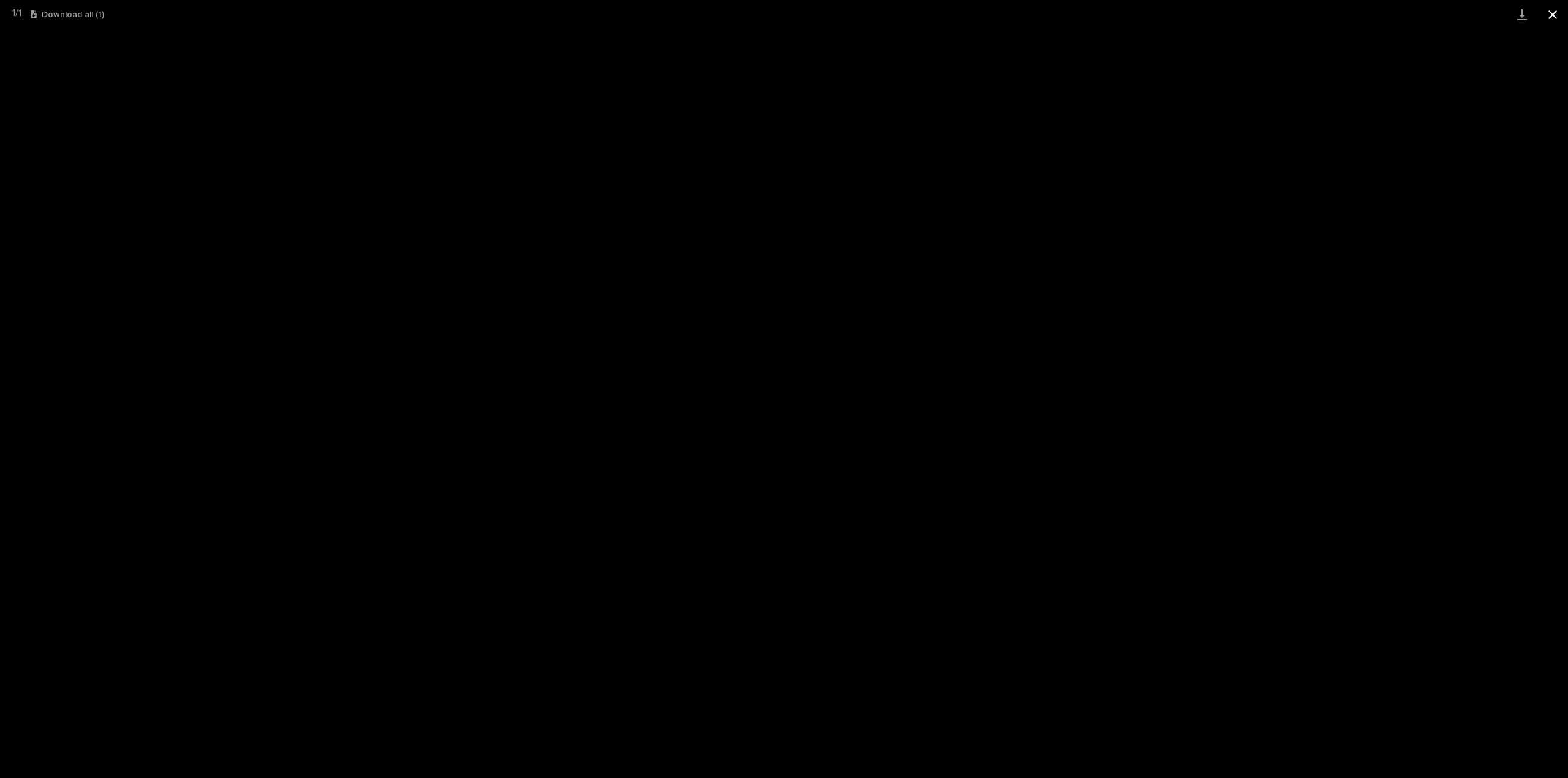
click at [1554, 16] on button "Close gallery" at bounding box center [1553, 14] width 31 height 28
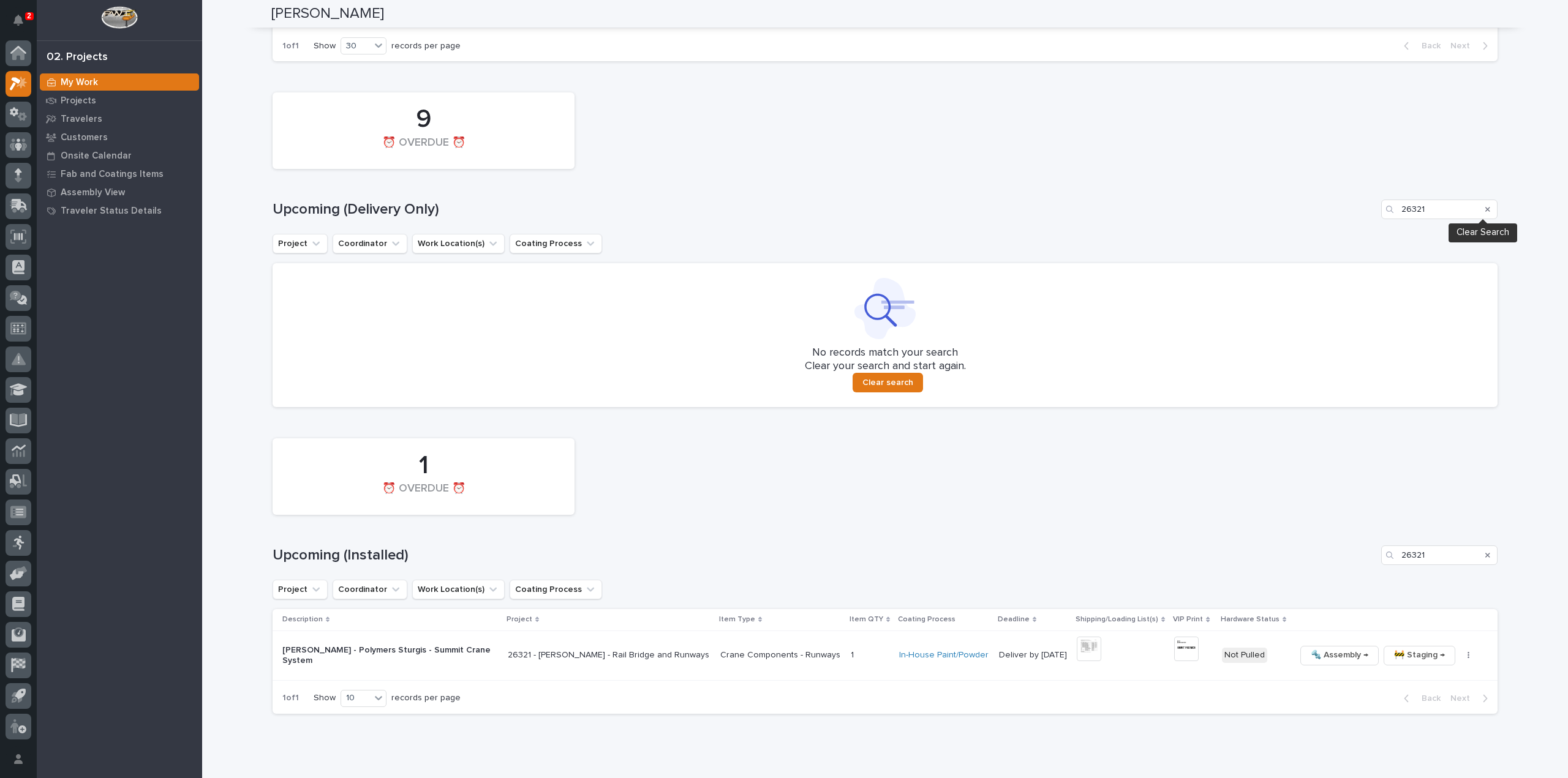
click at [1485, 207] on icon "Search" at bounding box center [1487, 210] width 5 height 5
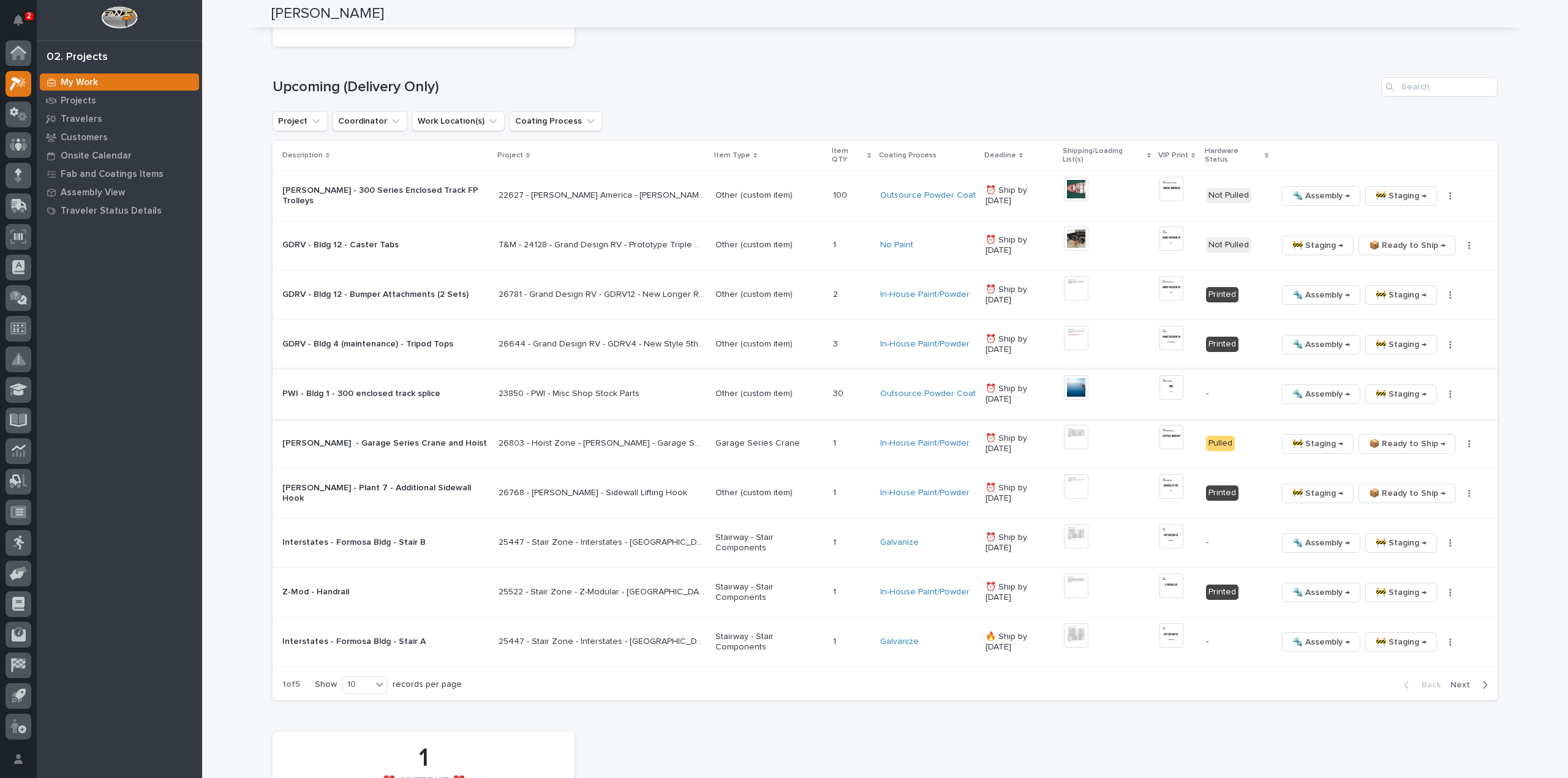
scroll to position [1346, 0]
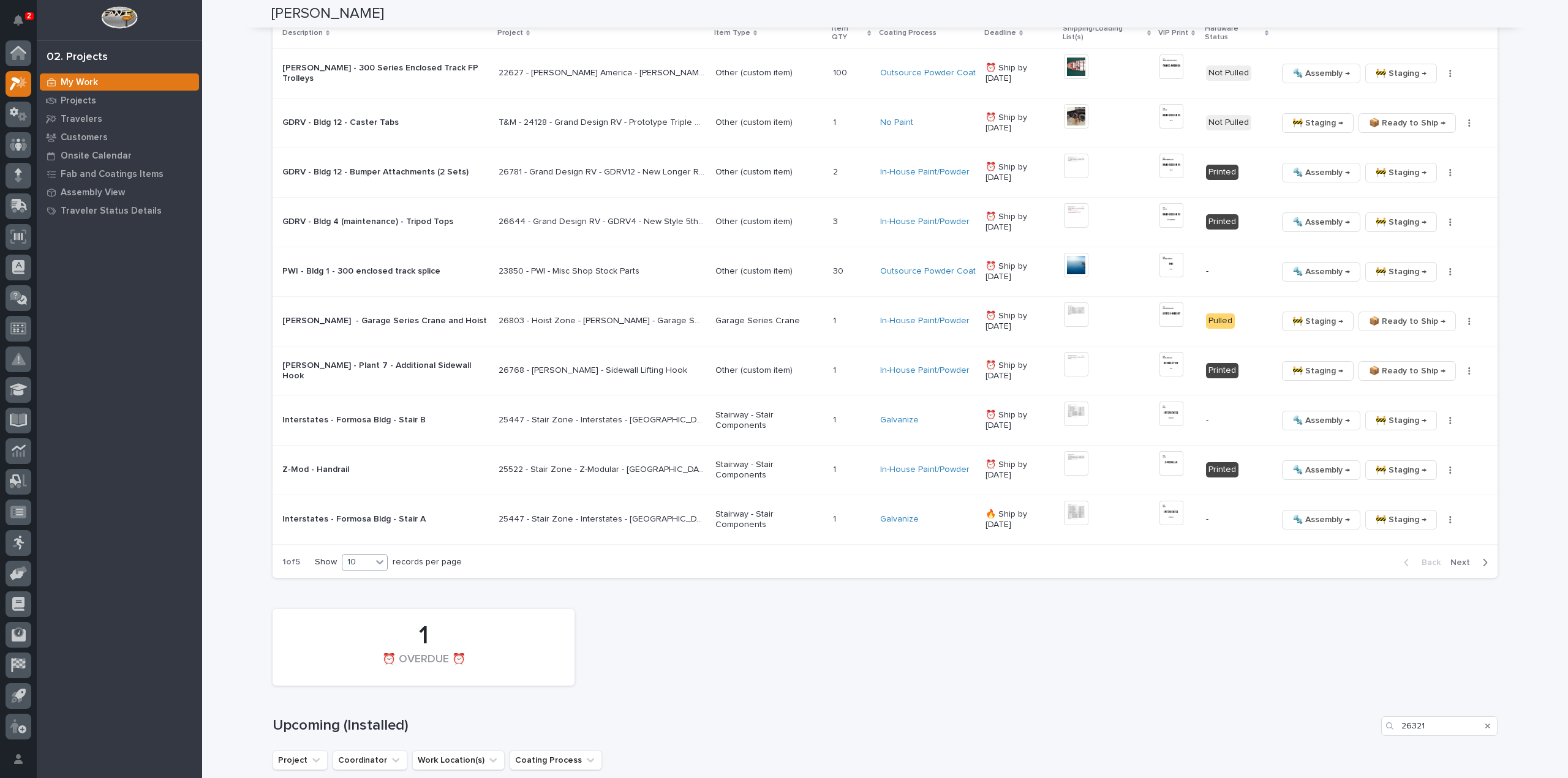
click at [366, 555] on div "10" at bounding box center [357, 561] width 29 height 13
click at [356, 597] on div "30" at bounding box center [361, 595] width 45 height 15
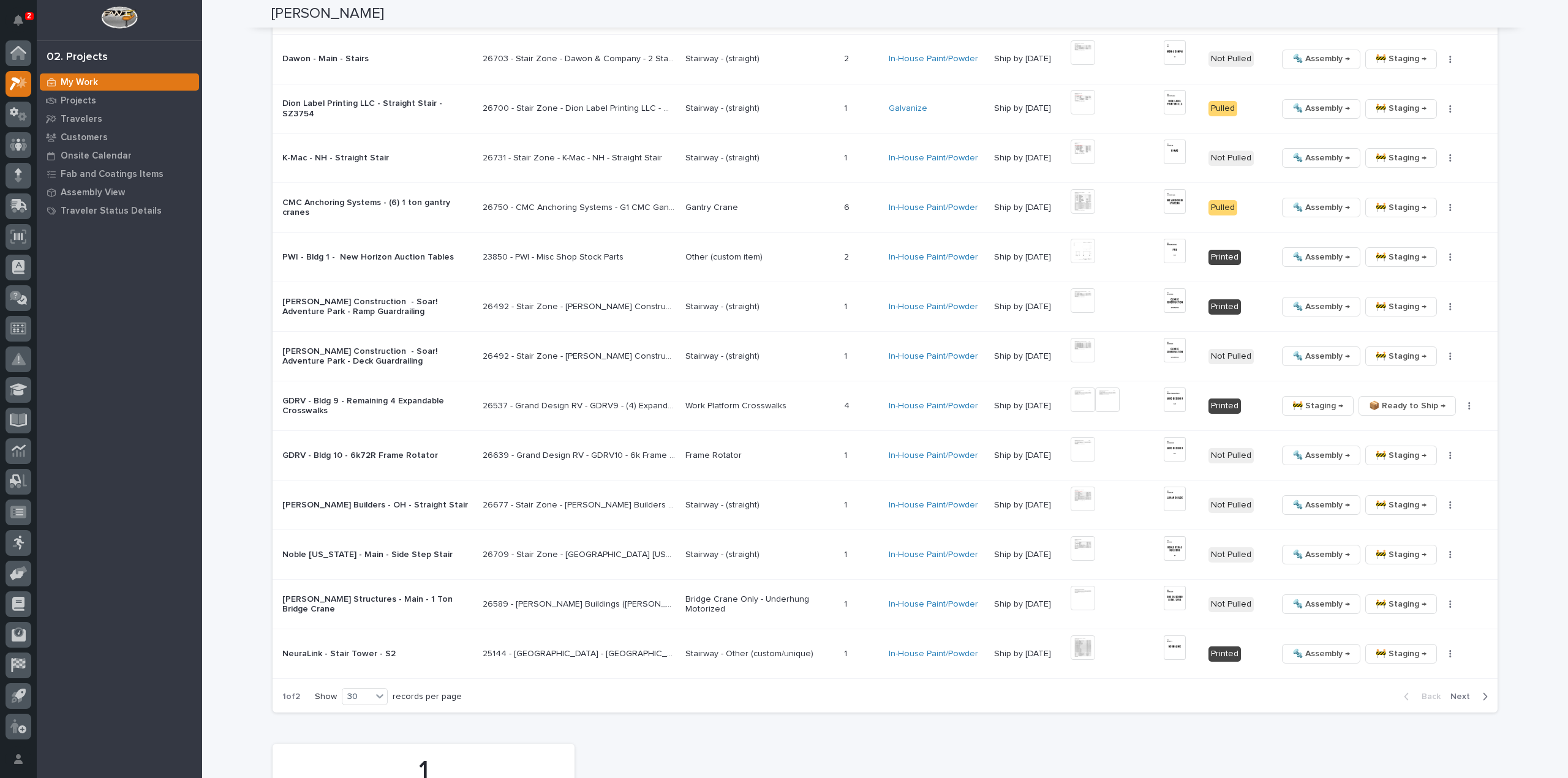
scroll to position [2541, 0]
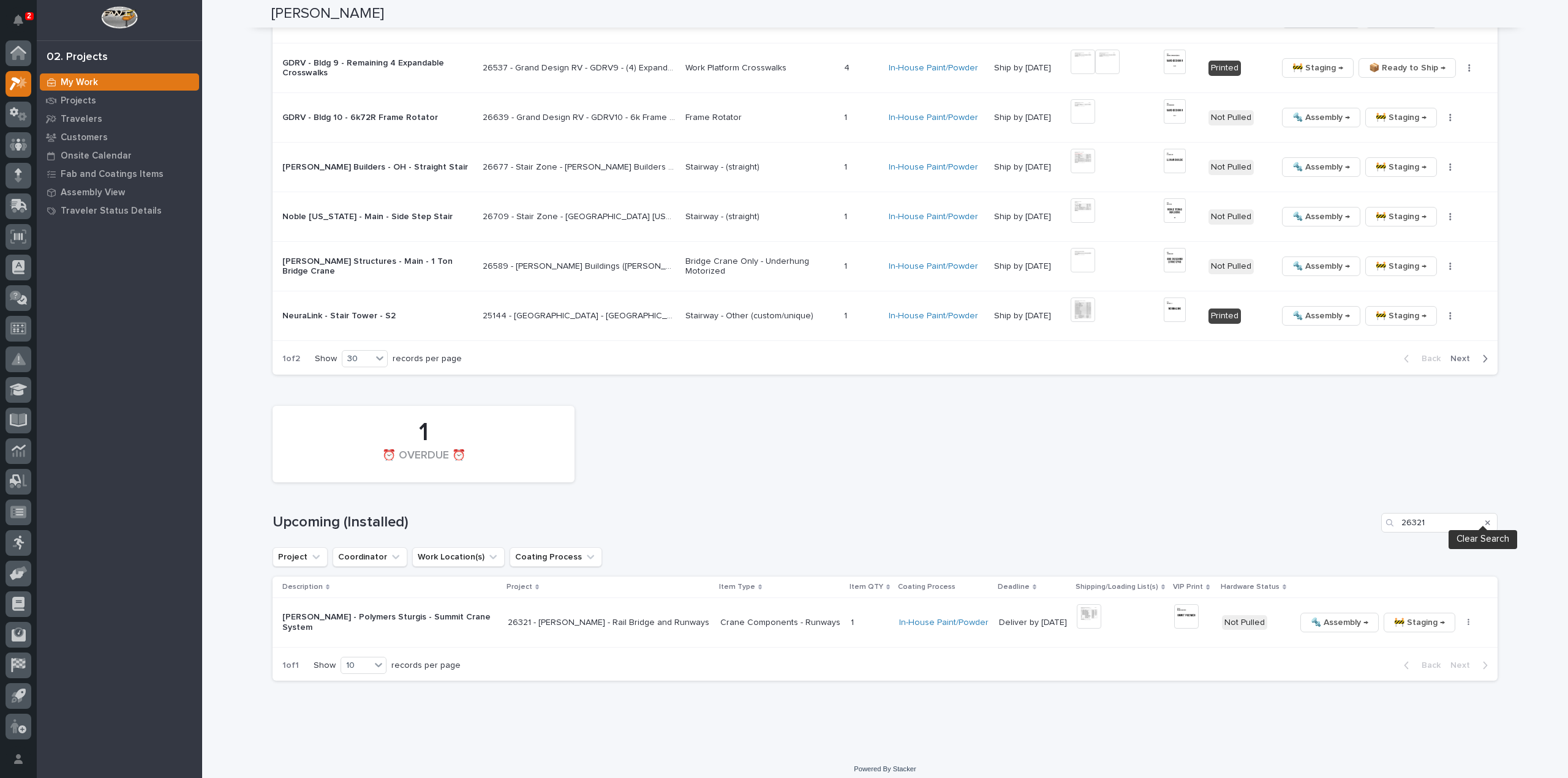
click at [1485, 518] on button "Search" at bounding box center [1487, 523] width 5 height 20
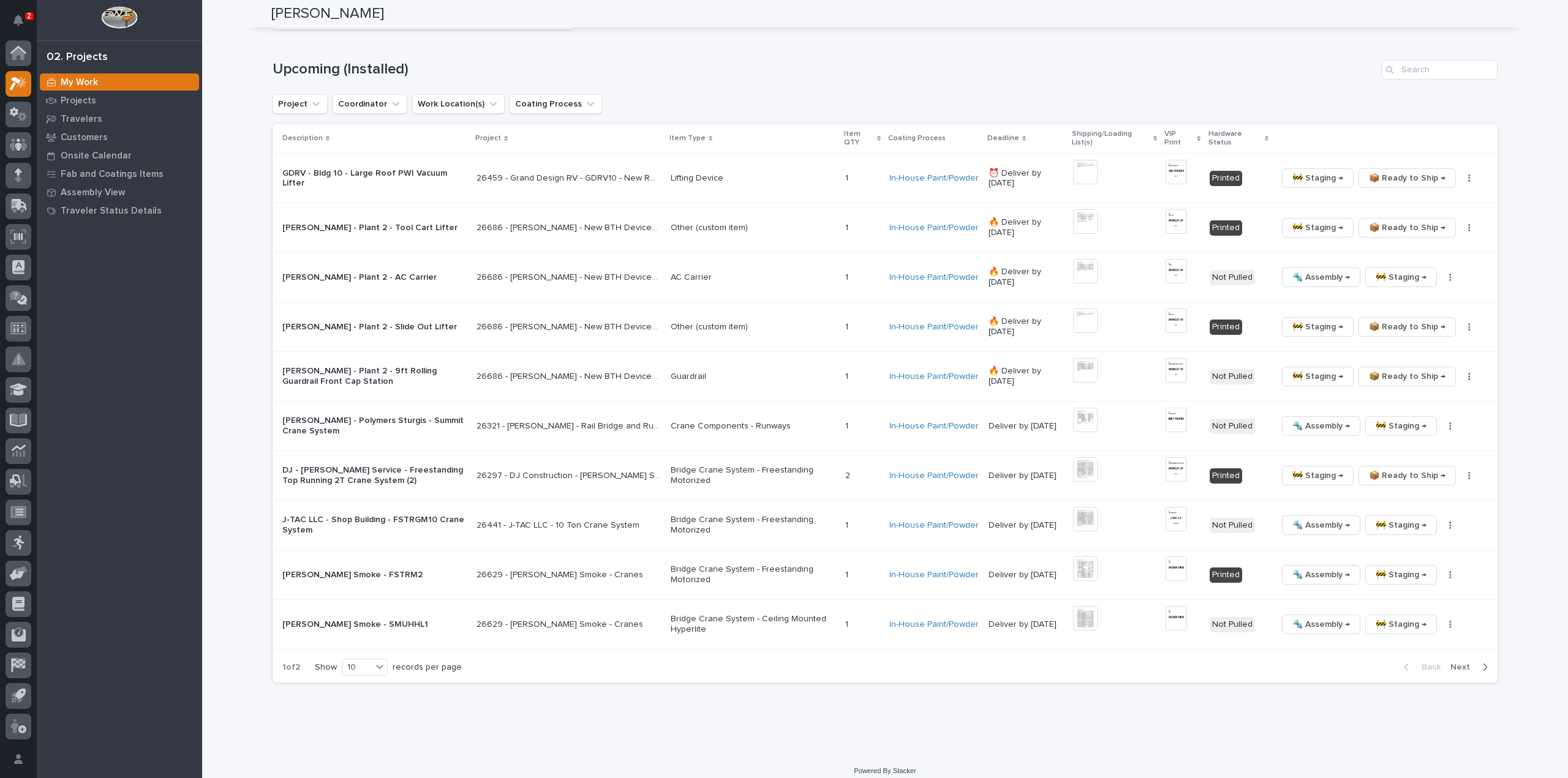
scroll to position [2994, 0]
click at [347, 661] on div "10" at bounding box center [357, 667] width 29 height 13
drag, startPoint x: 350, startPoint y: 703, endPoint x: 544, endPoint y: 679, distance: 195.5
click at [350, 704] on div "30" at bounding box center [361, 702] width 45 height 15
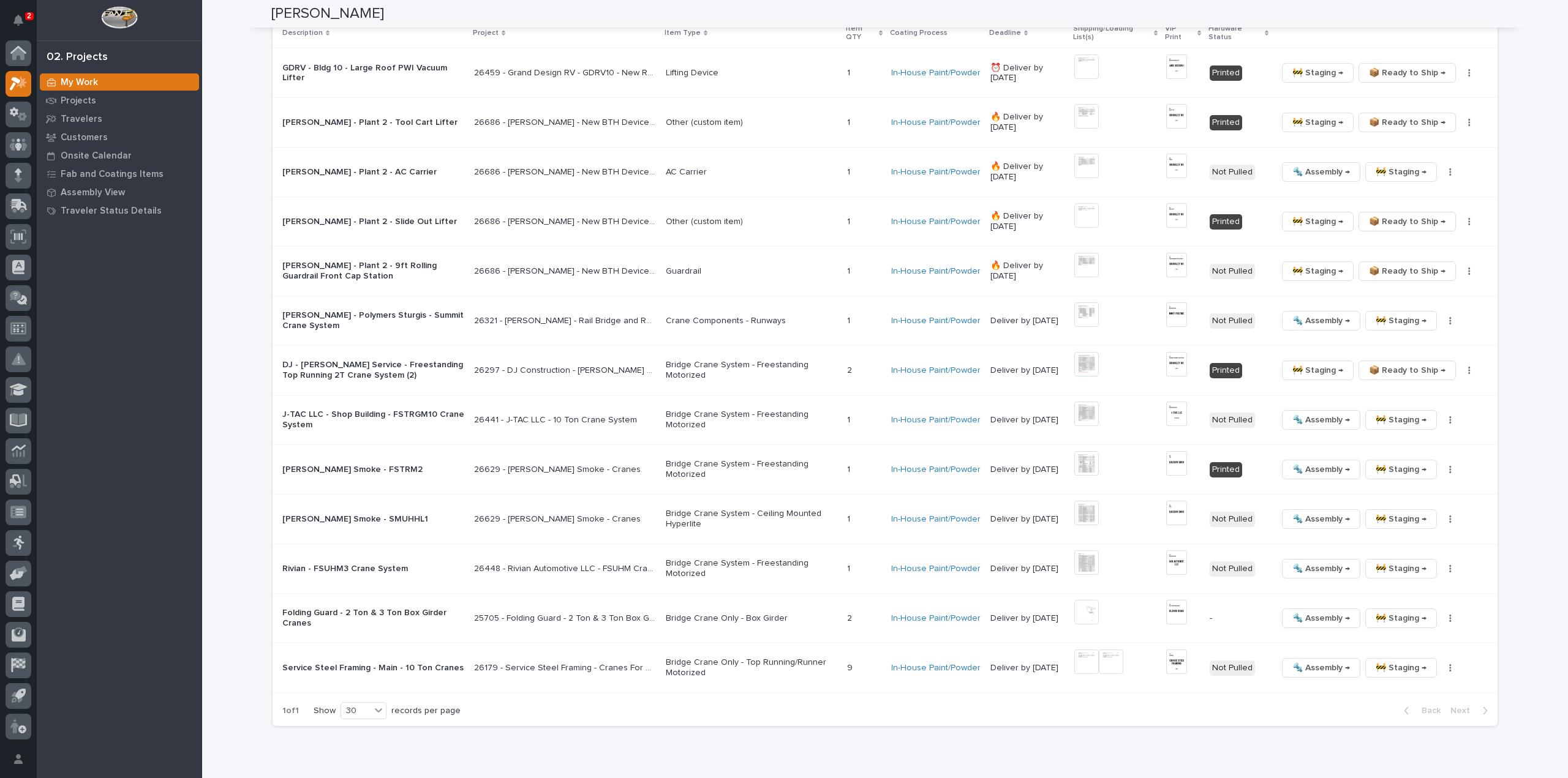
scroll to position [3142, 0]
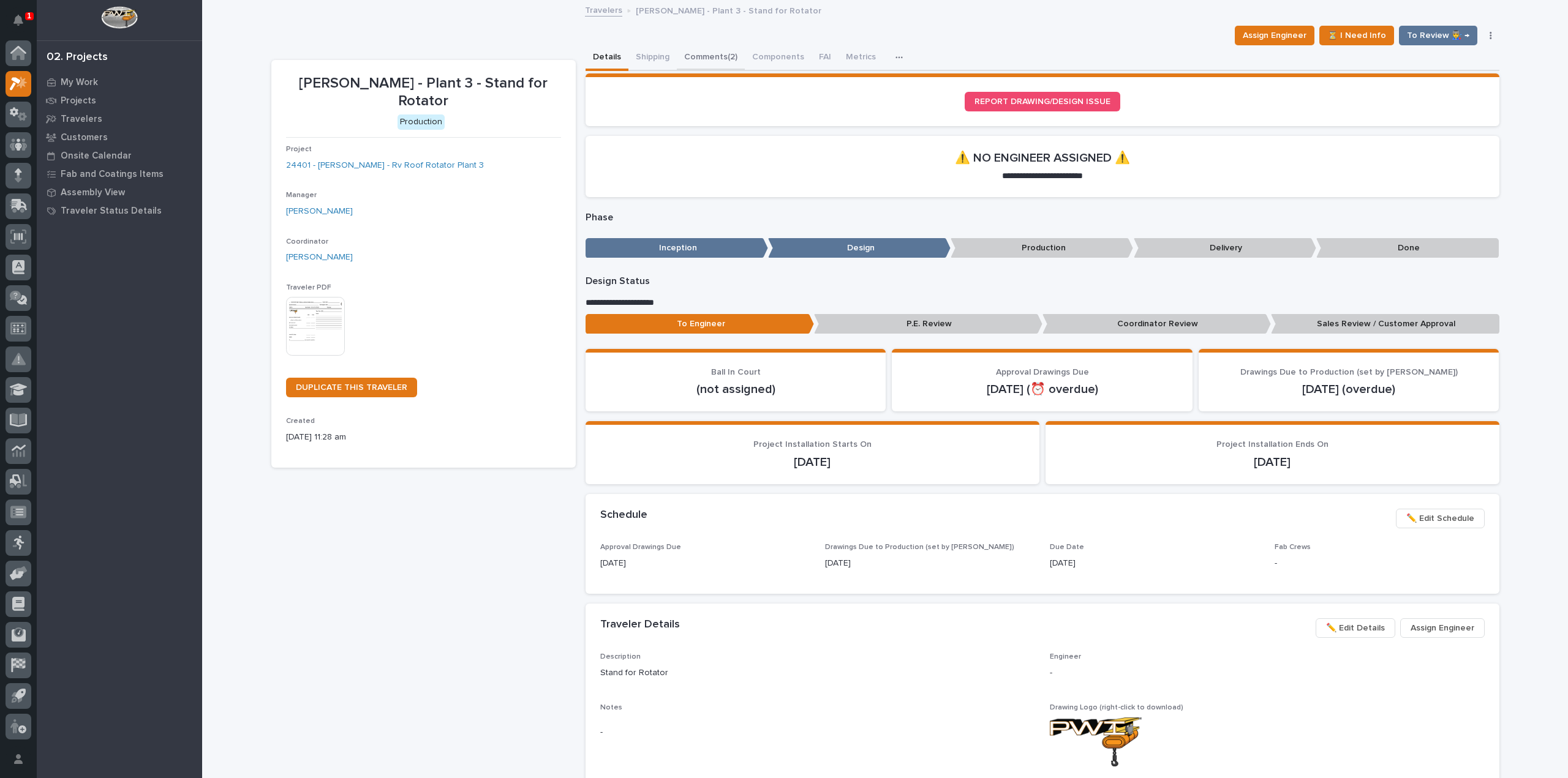
click at [695, 56] on button "Comments (2)" at bounding box center [710, 58] width 68 height 26
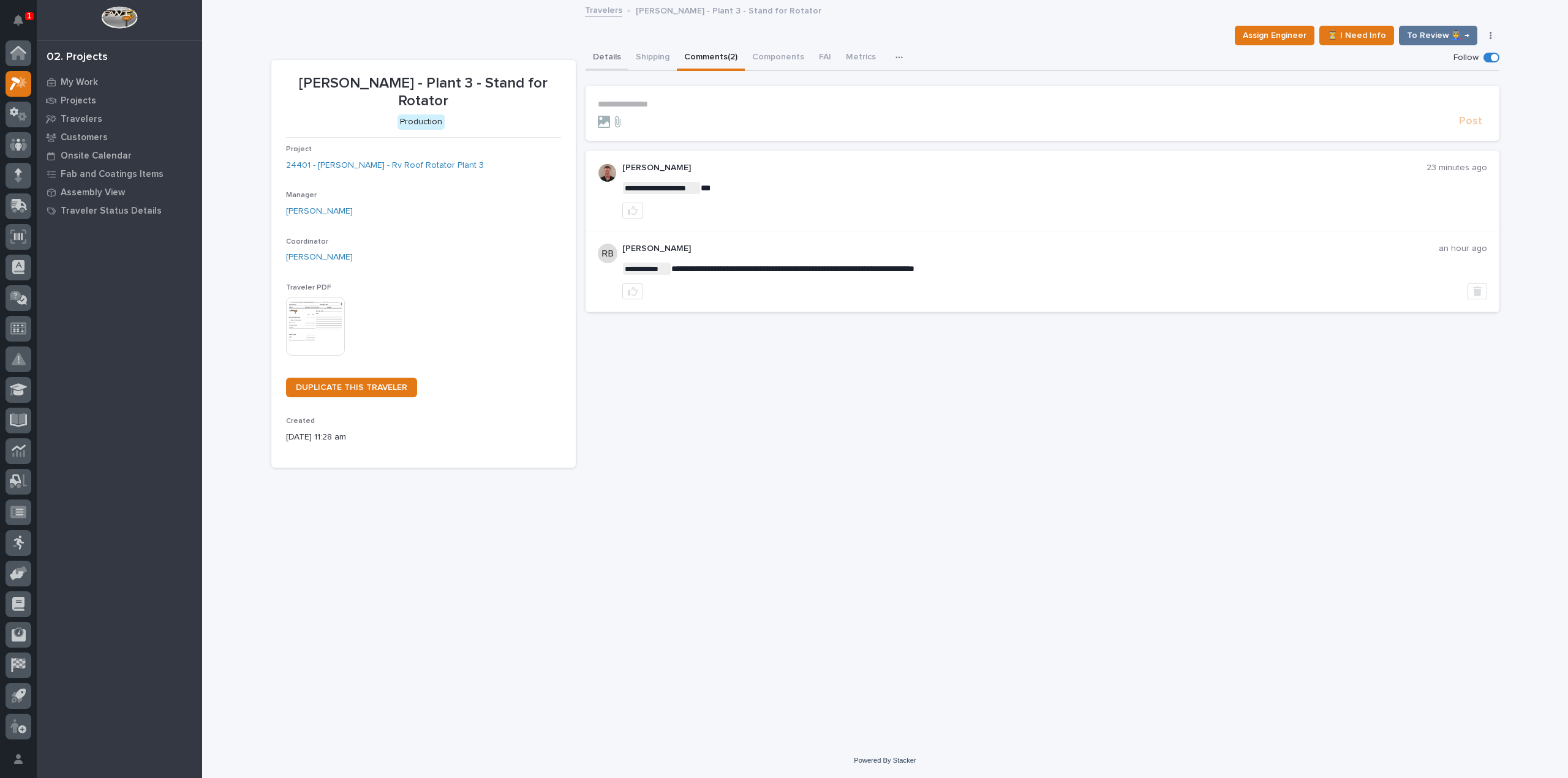
click at [612, 54] on button "Details" at bounding box center [607, 58] width 43 height 26
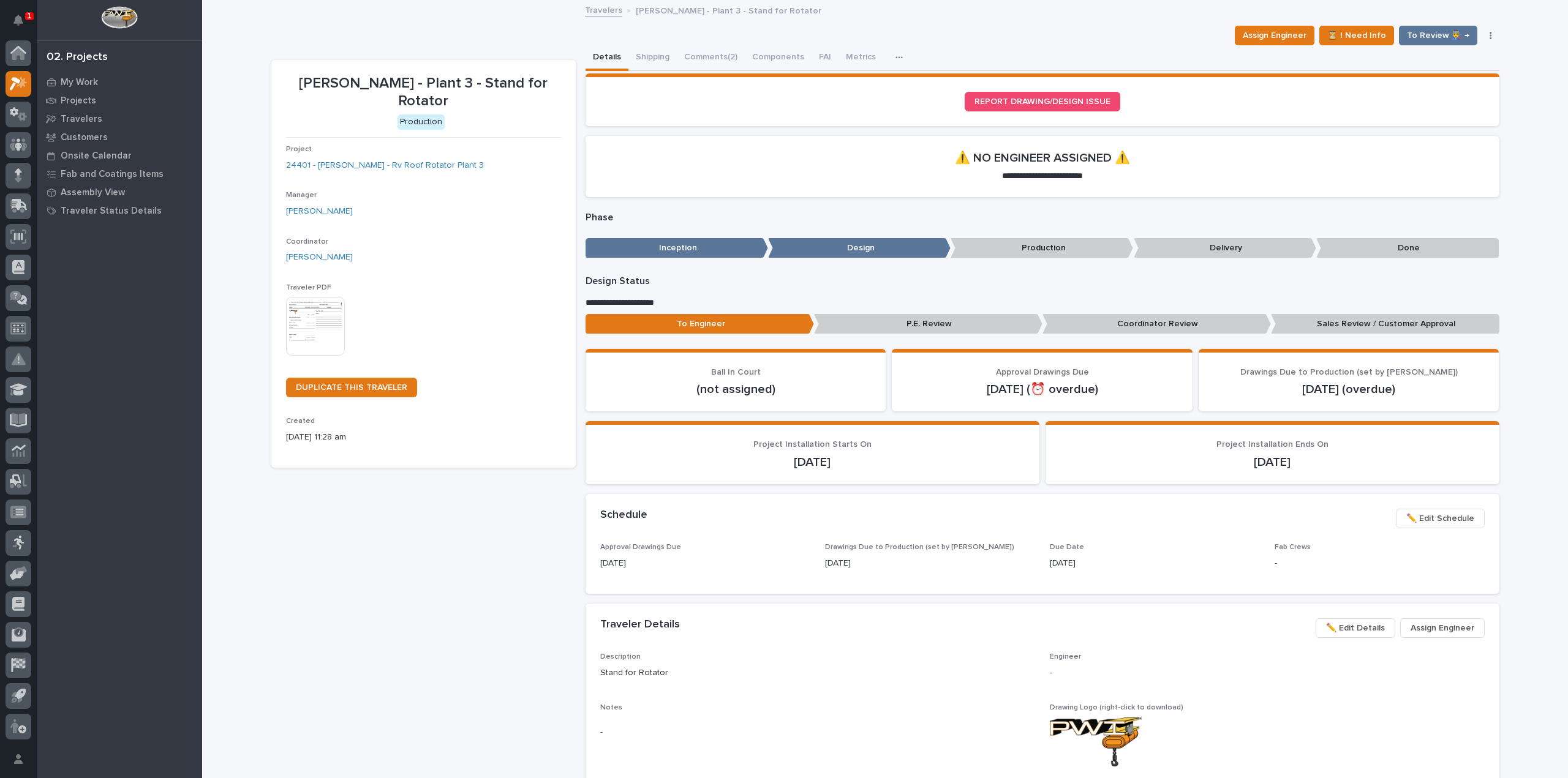
click at [1489, 39] on icon "button" at bounding box center [1490, 35] width 3 height 9
click at [1521, 71] on div "Loading... Saving… Loading... Saving… Brinkley - Plant 3 - Stand for Rotator As…" at bounding box center [885, 610] width 1366 height 1219
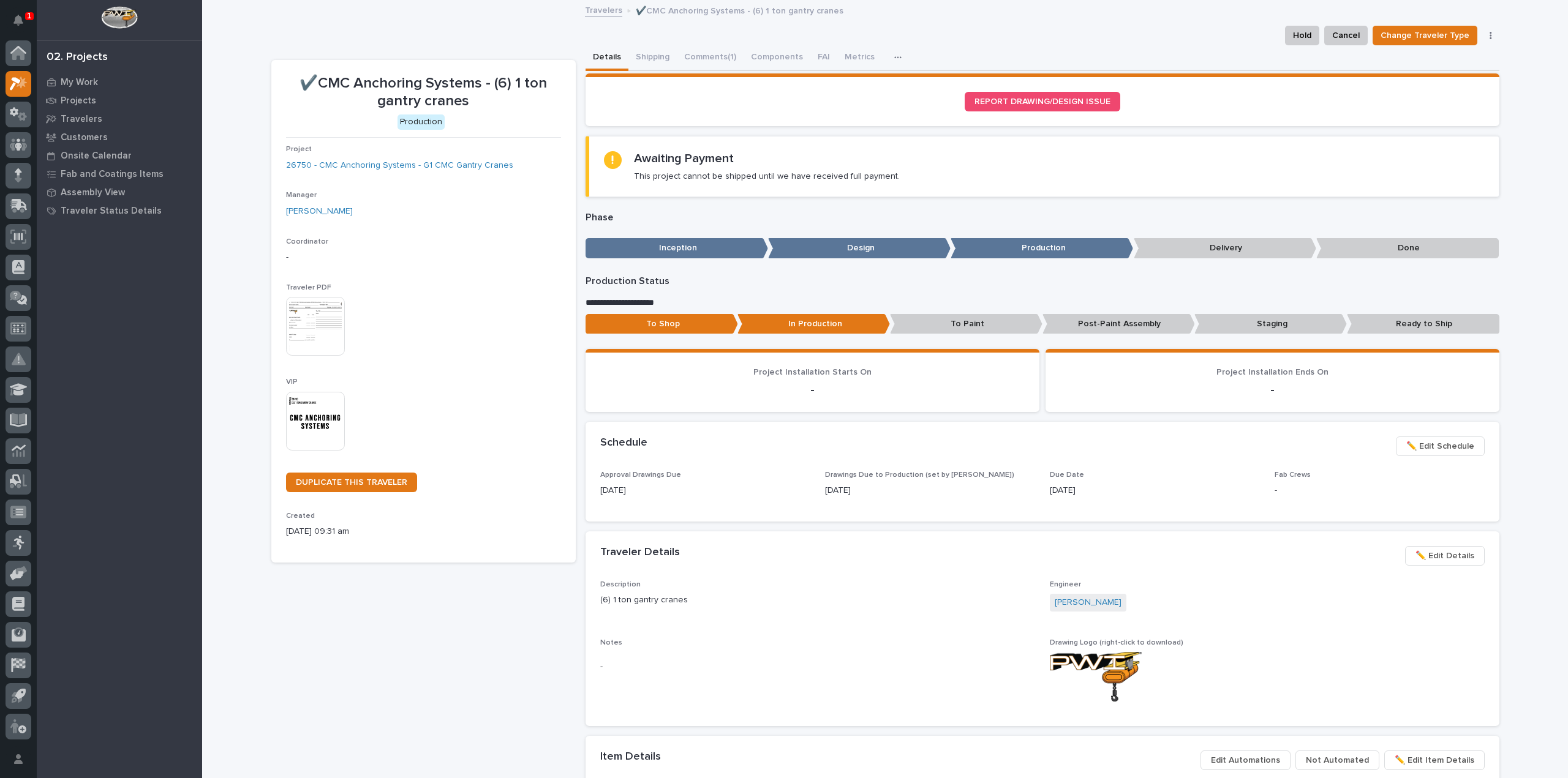
click at [317, 426] on img at bounding box center [315, 421] width 58 height 58
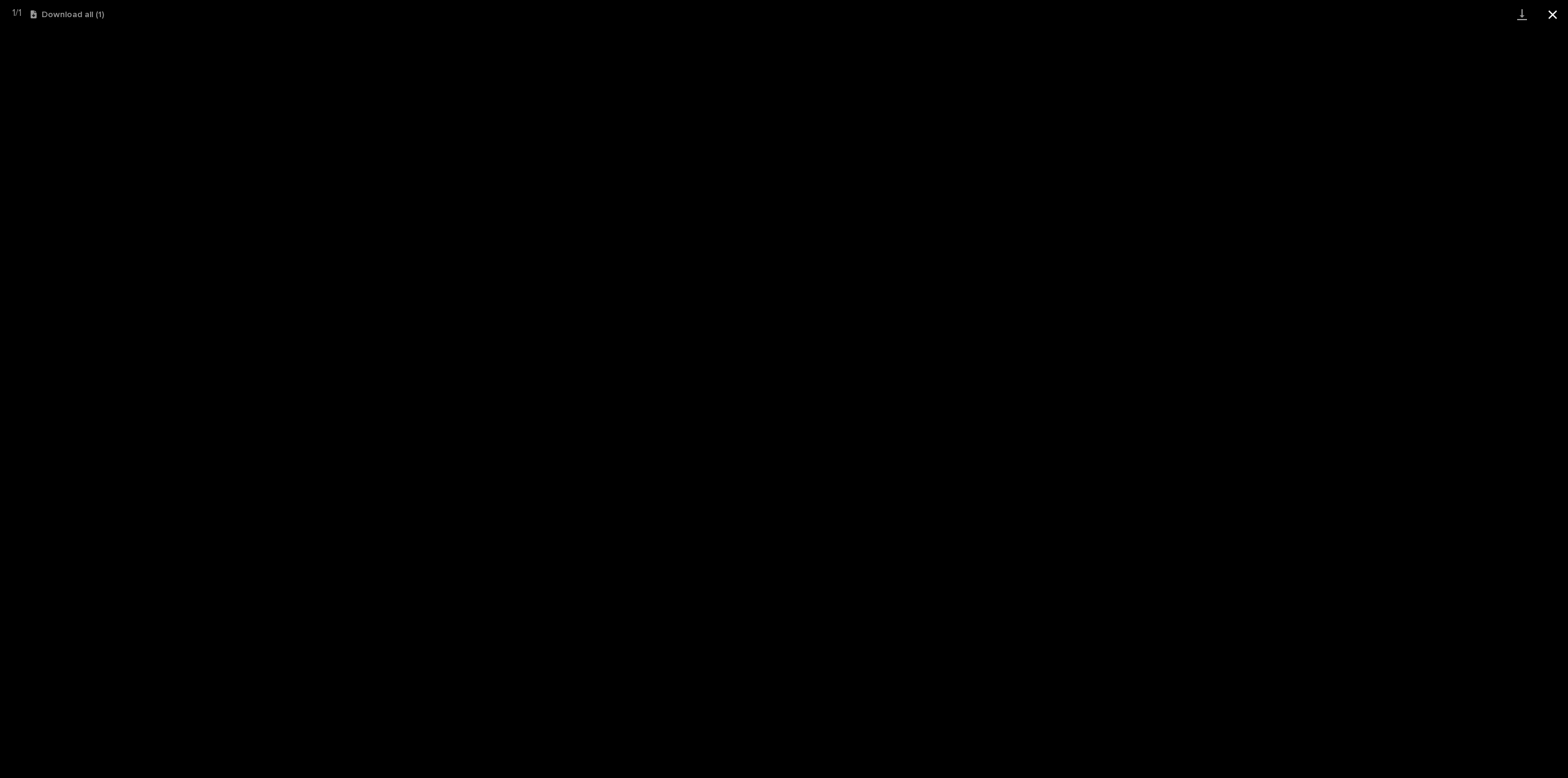
click at [1553, 16] on button "Close gallery" at bounding box center [1553, 14] width 31 height 28
